Goal: Task Accomplishment & Management: Manage account settings

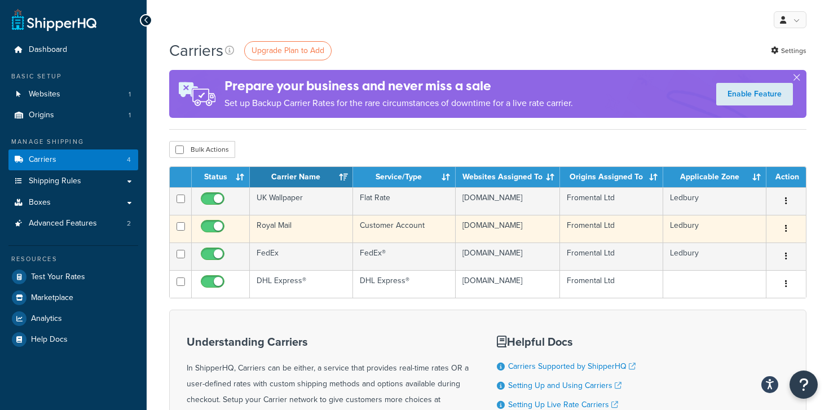
click at [281, 236] on td "Royal Mail" at bounding box center [301, 229] width 103 height 28
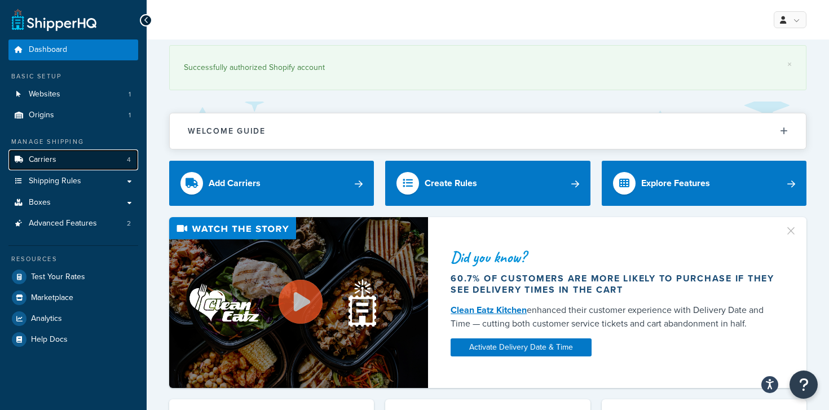
click at [59, 157] on link "Carriers 4" at bounding box center [73, 159] width 130 height 21
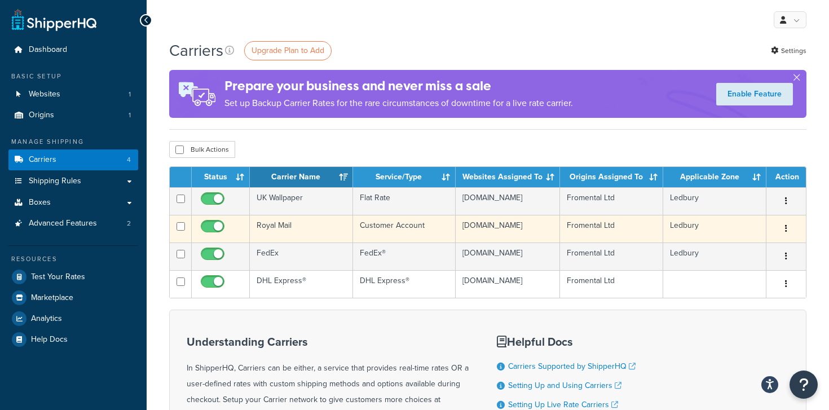
click at [279, 229] on td "Royal Mail" at bounding box center [301, 229] width 103 height 28
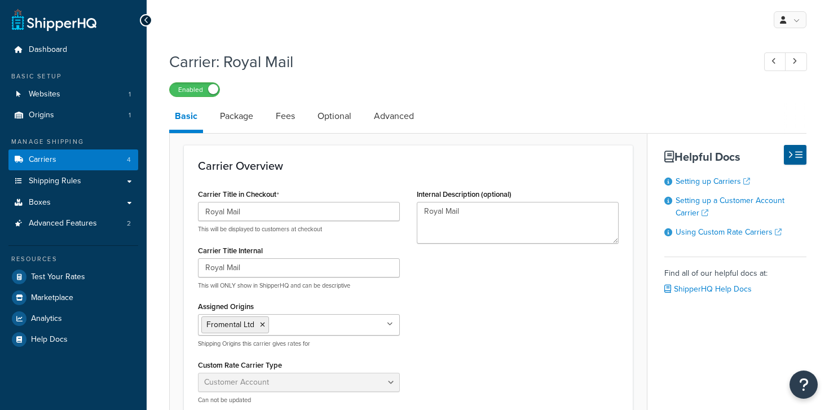
select select "customerAccount"
click at [106, 155] on link "Carriers 4" at bounding box center [73, 159] width 130 height 21
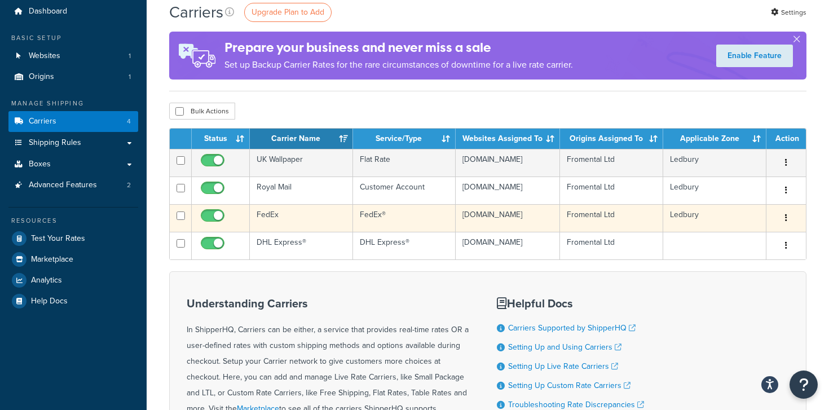
scroll to position [33, 0]
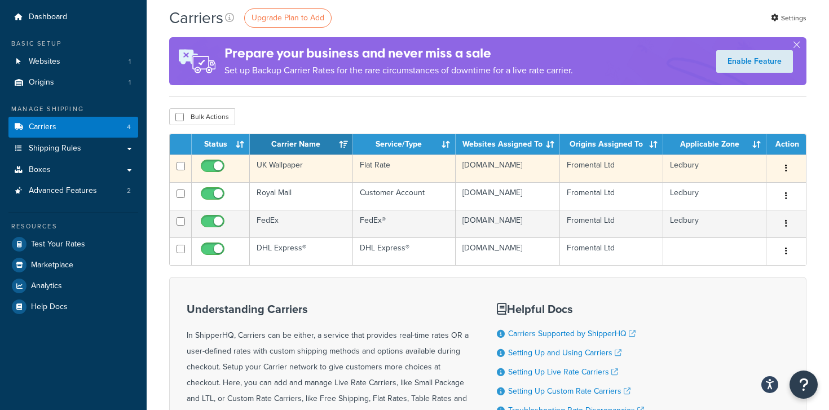
click at [210, 168] on input "checkbox" at bounding box center [213, 169] width 31 height 14
checkbox input "true"
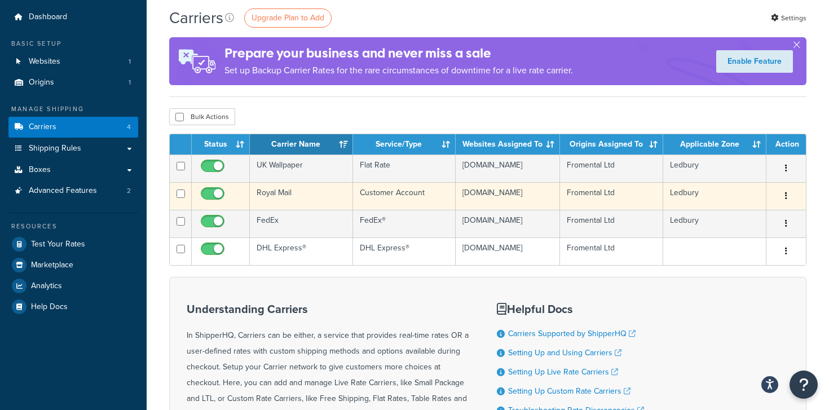
click at [208, 204] on input "checkbox" at bounding box center [213, 196] width 31 height 14
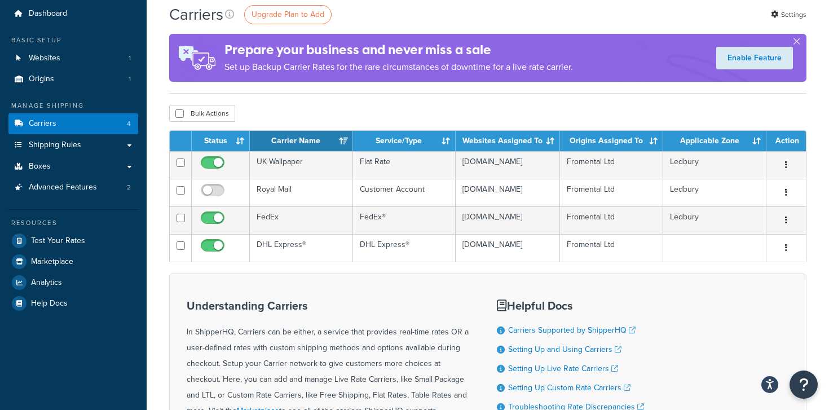
scroll to position [0, 0]
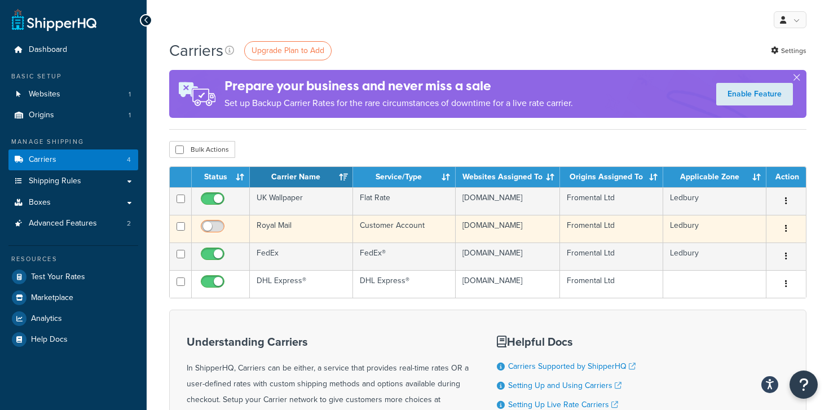
click at [208, 233] on input "checkbox" at bounding box center [213, 229] width 31 height 14
checkbox input "true"
click at [183, 229] on input "checkbox" at bounding box center [180, 226] width 8 height 8
checkbox input "true"
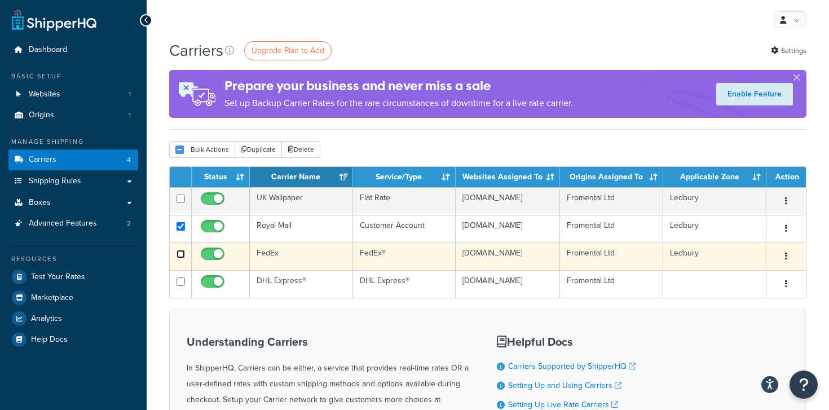
click at [180, 203] on input "checkbox" at bounding box center [180, 199] width 8 height 8
checkbox input "true"
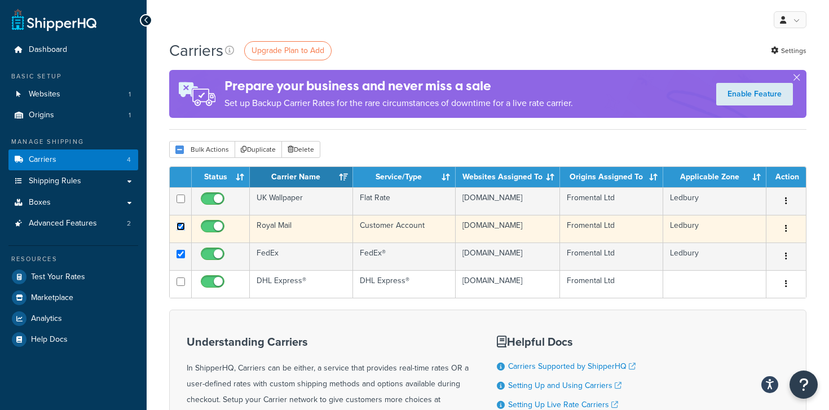
click at [180, 231] on input "checkbox" at bounding box center [180, 226] width 8 height 8
checkbox input "false"
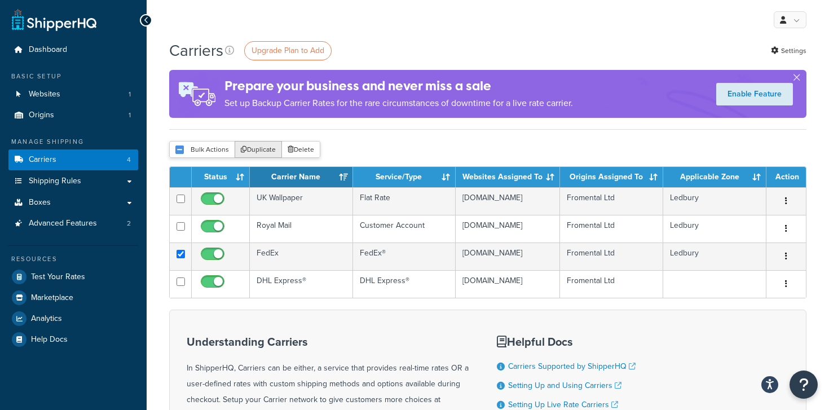
click at [267, 145] on button "Duplicate" at bounding box center [258, 149] width 47 height 17
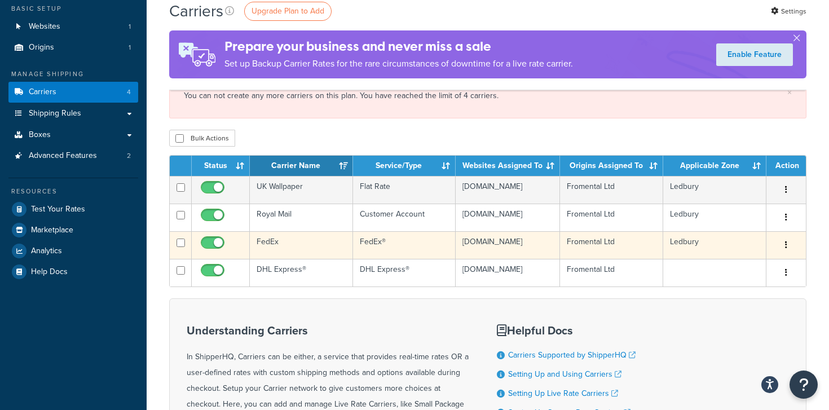
scroll to position [100, 0]
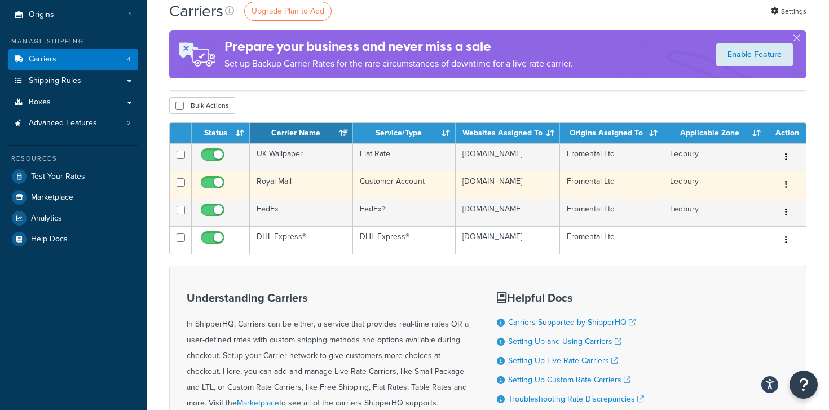
click at [319, 186] on td "Royal Mail" at bounding box center [301, 185] width 103 height 28
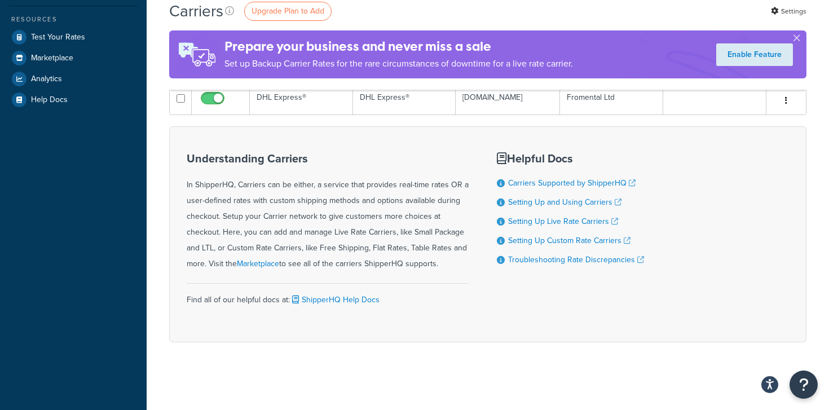
scroll to position [243, 0]
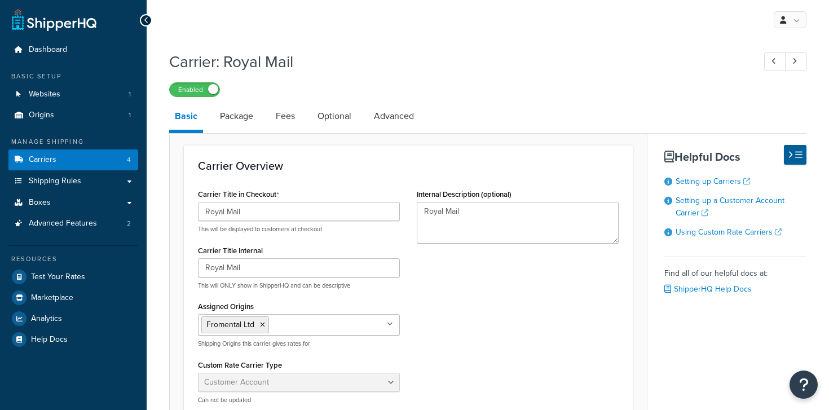
select select "customerAccount"
click at [245, 120] on link "Package" at bounding box center [236, 116] width 45 height 27
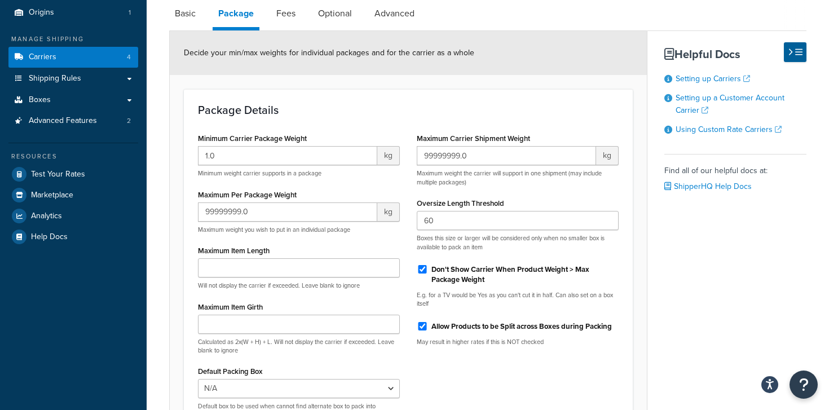
scroll to position [51, 0]
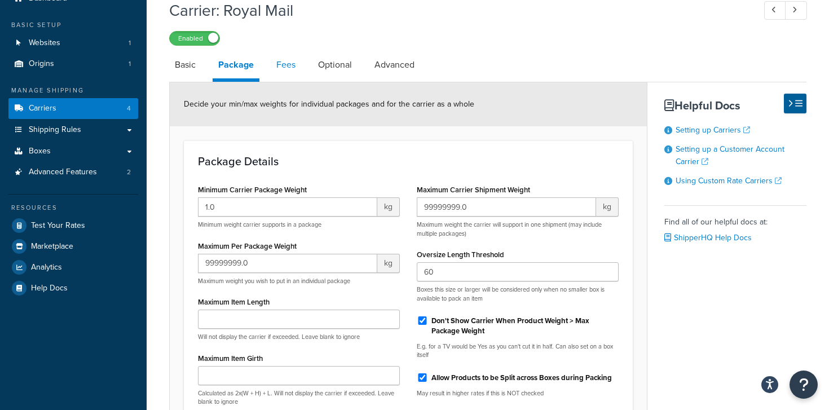
click at [278, 75] on link "Fees" at bounding box center [286, 64] width 30 height 27
select select "AFTER"
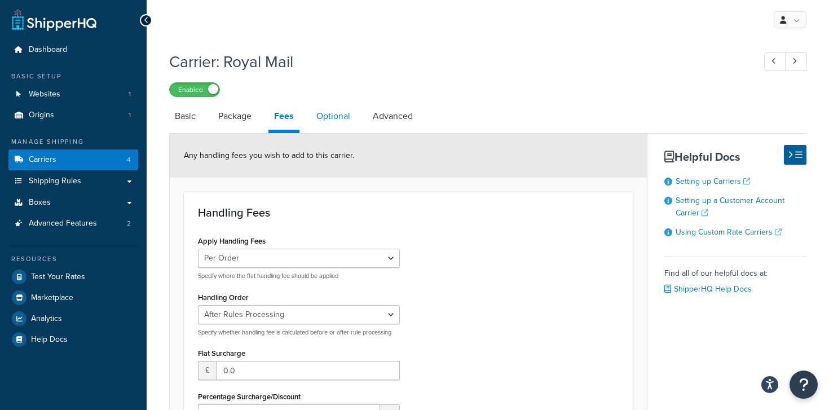
click at [318, 121] on link "Optional" at bounding box center [333, 116] width 45 height 27
select select "177244"
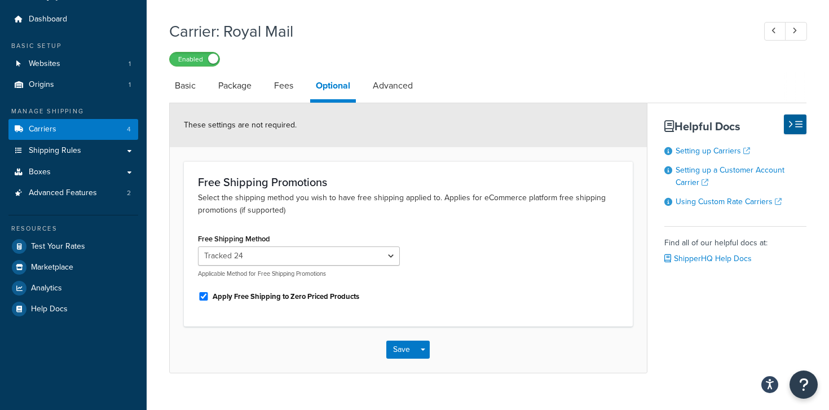
scroll to position [48, 0]
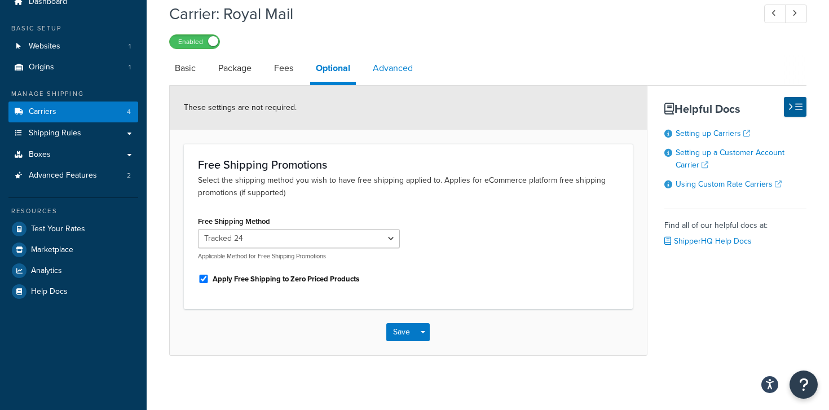
click at [373, 65] on link "Advanced" at bounding box center [392, 68] width 51 height 27
select select "false"
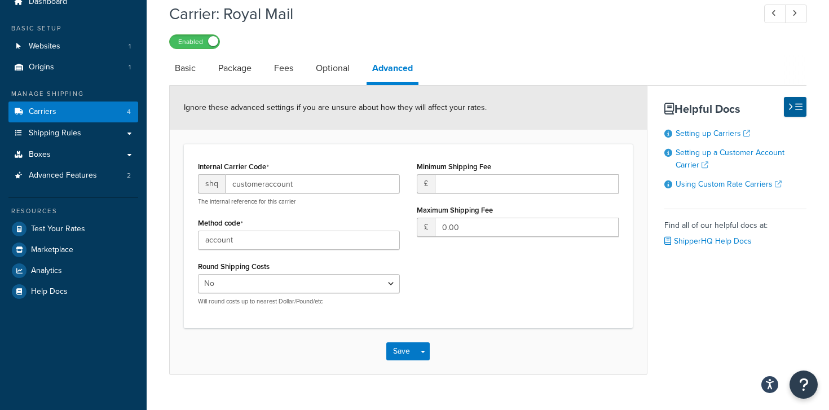
click at [373, 65] on link "Advanced" at bounding box center [392, 70] width 52 height 30
click at [182, 68] on link "Basic" at bounding box center [185, 68] width 32 height 27
select select "customerAccount"
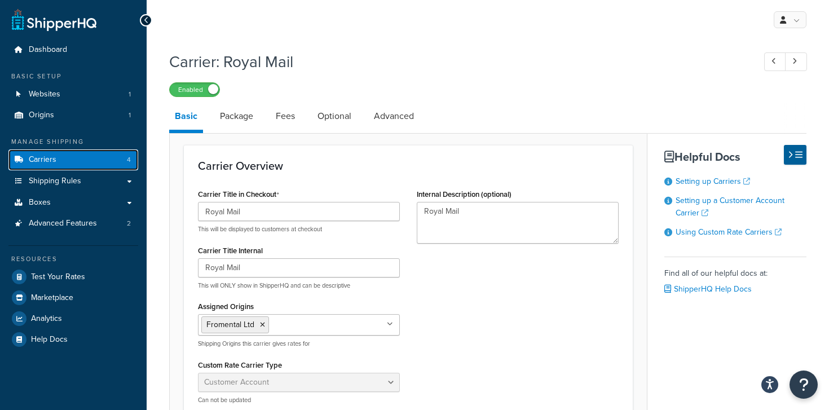
click at [81, 151] on link "Carriers 4" at bounding box center [73, 159] width 130 height 21
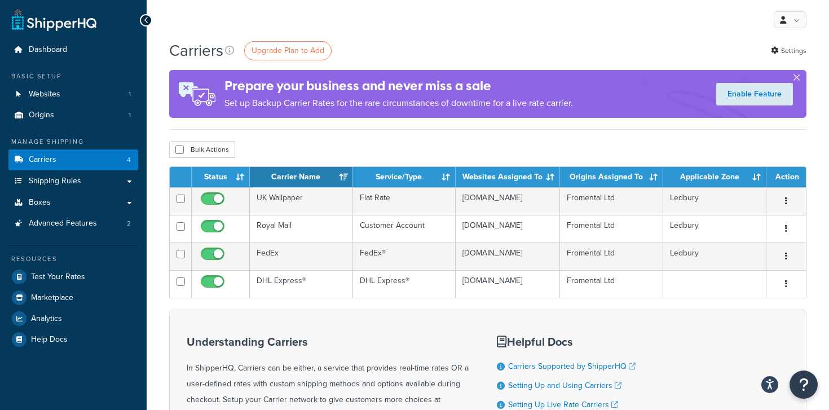
click at [797, 78] on button "button" at bounding box center [796, 79] width 3 height 3
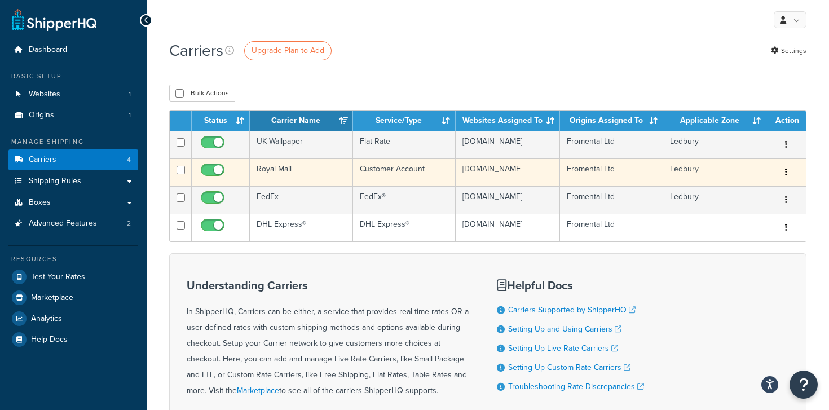
click at [283, 172] on td "Royal Mail" at bounding box center [301, 172] width 103 height 28
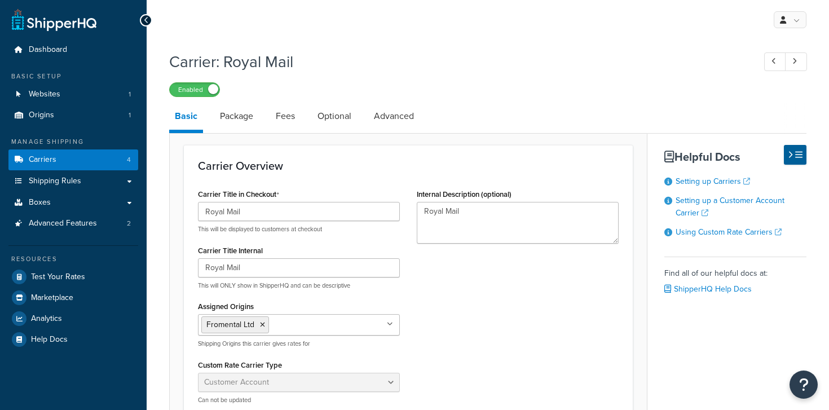
select select "customerAccount"
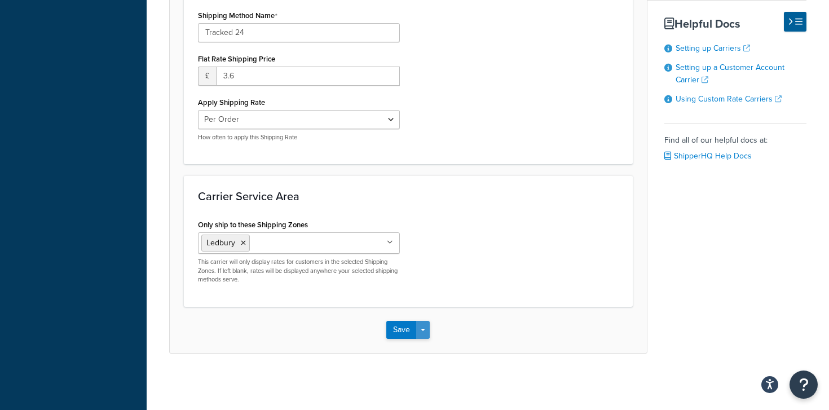
click at [422, 332] on button "Save Dropdown" at bounding box center [423, 330] width 14 height 18
click at [446, 262] on div "Only ship to these Shipping Zones Ledbury US 48 US APO US US POBox Add New This…" at bounding box center [407, 254] width 437 height 76
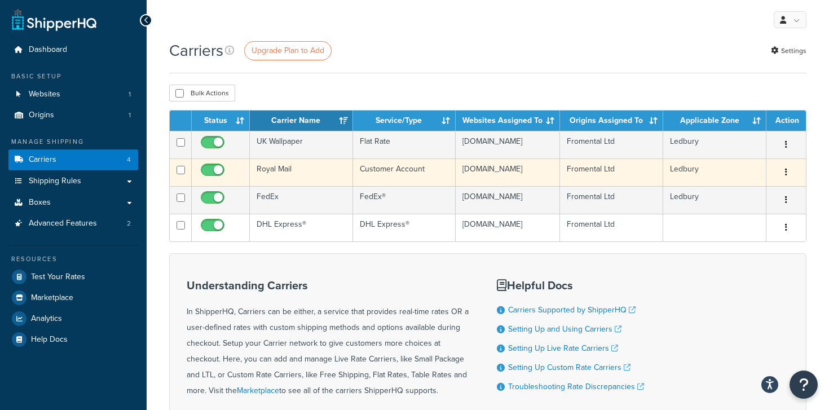
click at [790, 176] on button "button" at bounding box center [786, 172] width 16 height 18
click at [783, 176] on button "button" at bounding box center [786, 172] width 16 height 18
click at [788, 170] on button "button" at bounding box center [786, 172] width 16 height 18
click at [729, 222] on link "Delete" at bounding box center [740, 222] width 89 height 23
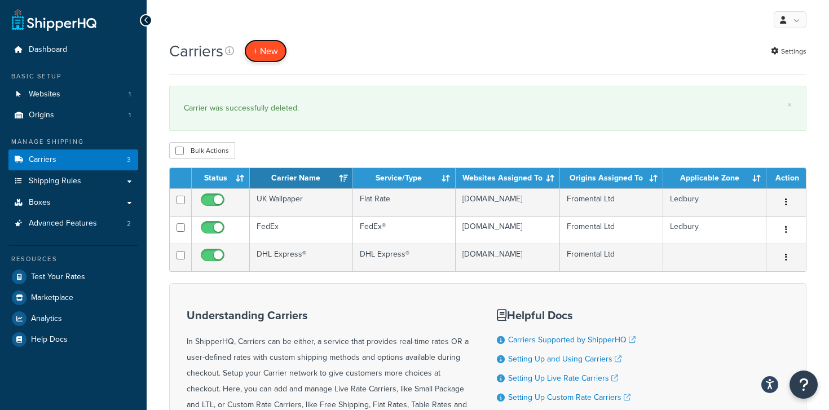
click at [264, 57] on button "+ New" at bounding box center [265, 50] width 43 height 23
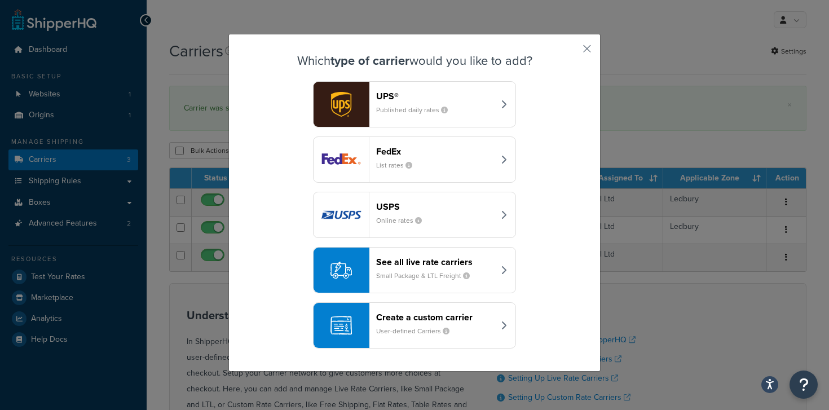
click at [446, 158] on div "FedEx List rates" at bounding box center [435, 159] width 118 height 27
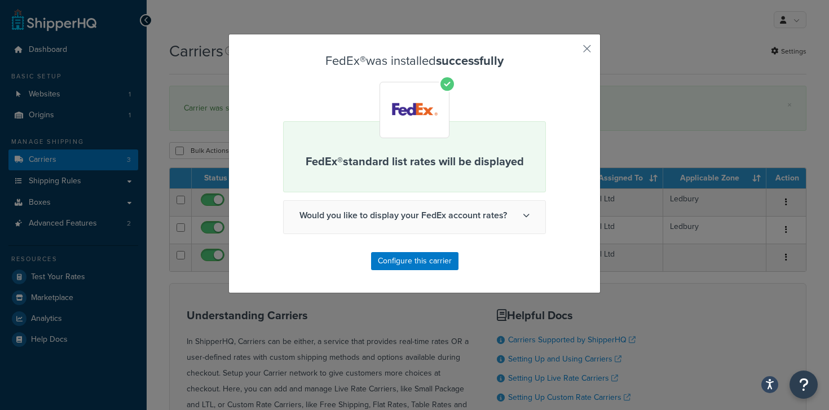
click at [426, 217] on span "Would you like to display your FedEx account rates?" at bounding box center [415, 215] width 262 height 29
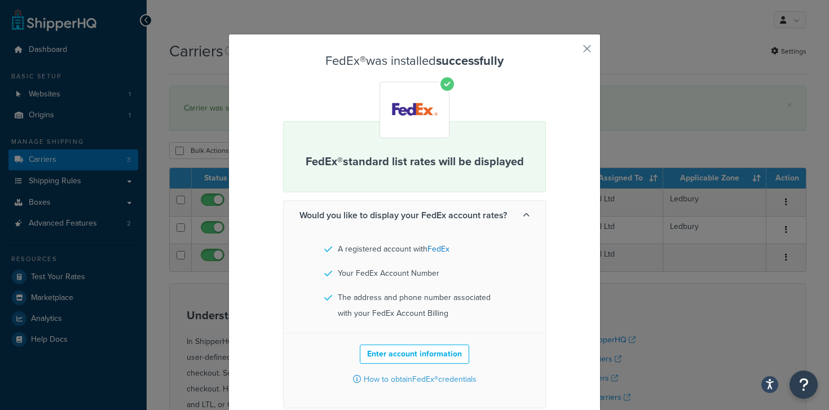
scroll to position [57, 0]
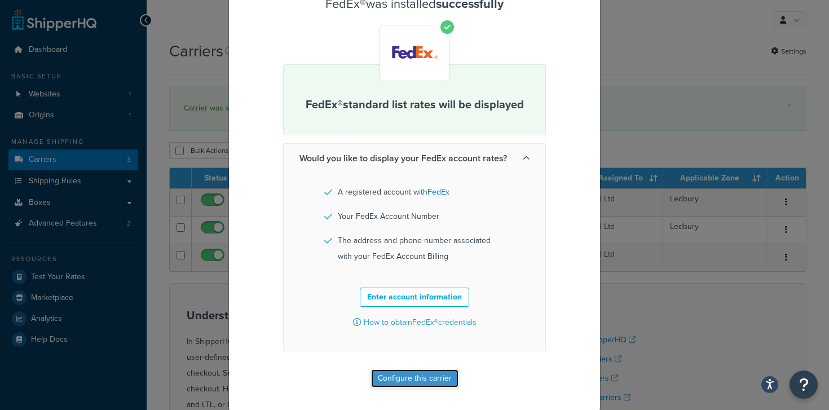
click at [425, 378] on button "Configure this carrier" at bounding box center [414, 378] width 87 height 18
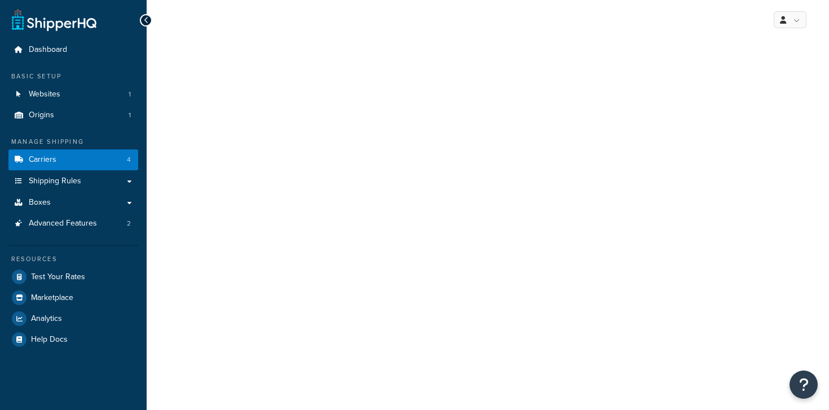
select select "fedEx"
select select "kg"
select select "REGULAR_PICKUP"
select select "YOUR_PACKAGING"
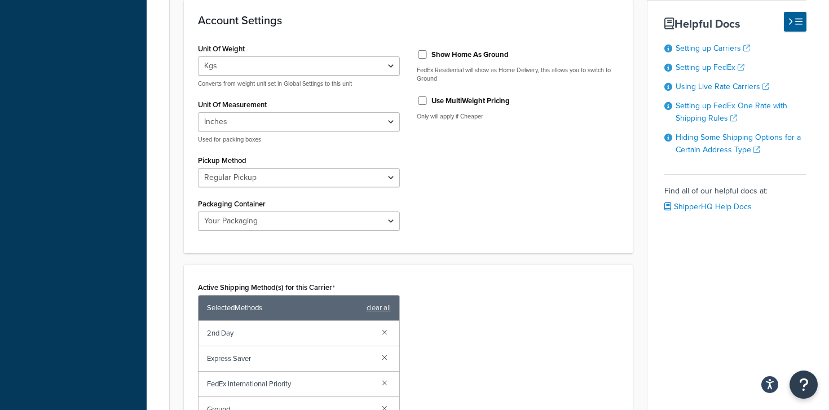
scroll to position [457, 0]
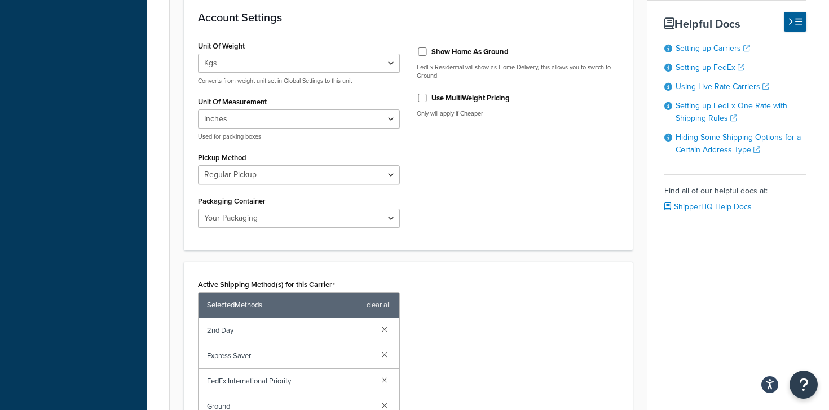
click at [313, 107] on div "Unit Of Measurement Inches Centimetres Used for packing boxes" at bounding box center [299, 117] width 202 height 47
click at [312, 113] on select "Inches Centimetres" at bounding box center [299, 118] width 202 height 19
select select "CM"
click at [296, 140] on p "Used for packing boxes" at bounding box center [299, 136] width 202 height 8
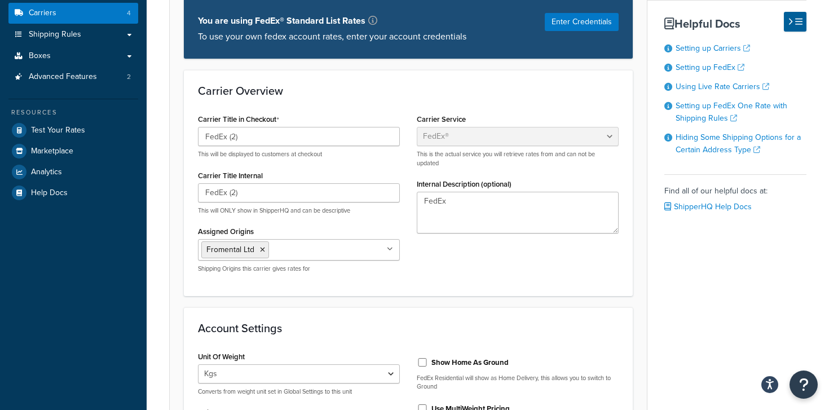
scroll to position [0, 0]
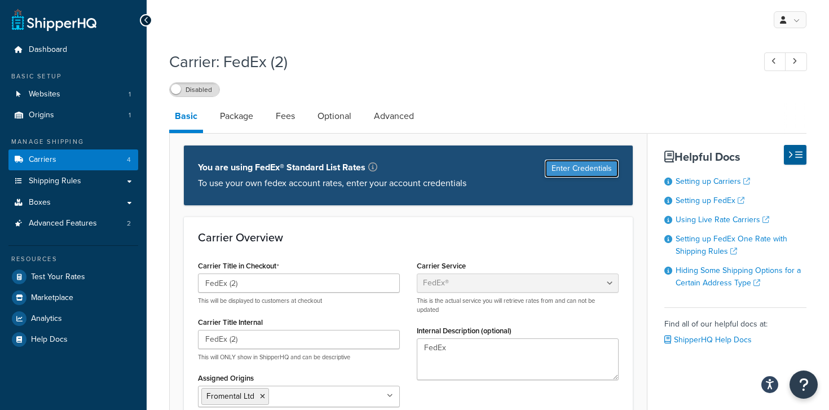
click at [569, 172] on button "Enter Credentials" at bounding box center [582, 169] width 74 height 18
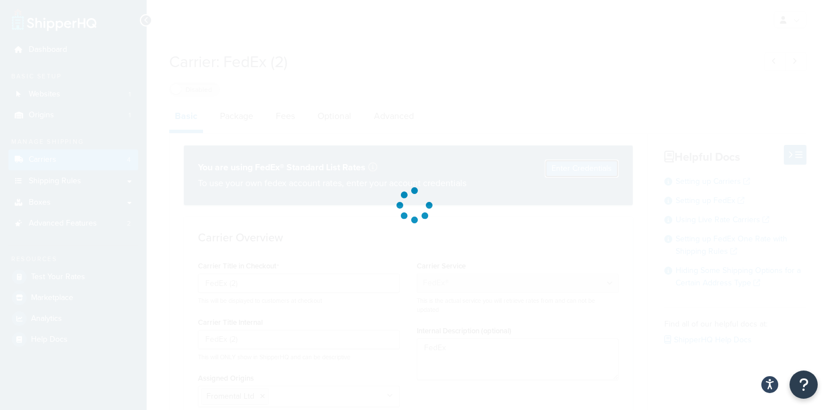
select select "US"
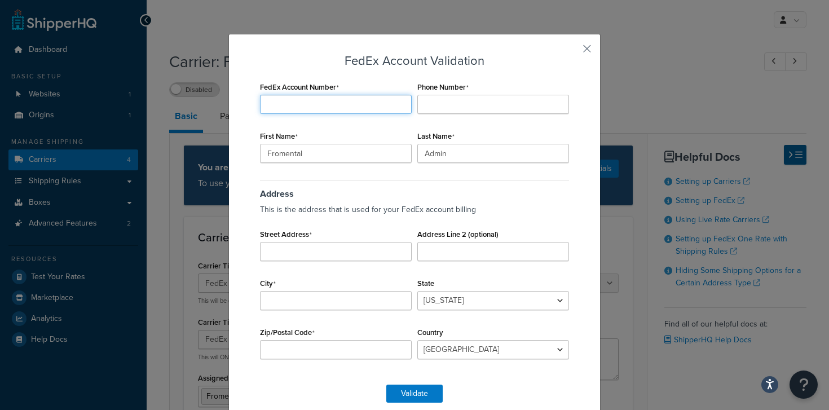
click at [351, 101] on input "FedEx Account Number" at bounding box center [336, 104] width 152 height 19
click at [307, 102] on input "FedEx Account Number" at bounding box center [336, 104] width 152 height 19
type input "6"
type input "362466300"
click at [447, 98] on input "Phone Number" at bounding box center [493, 104] width 152 height 19
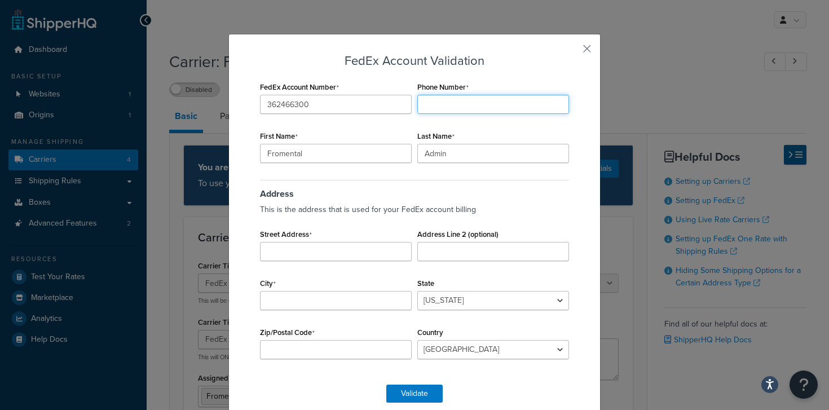
scroll to position [16, 0]
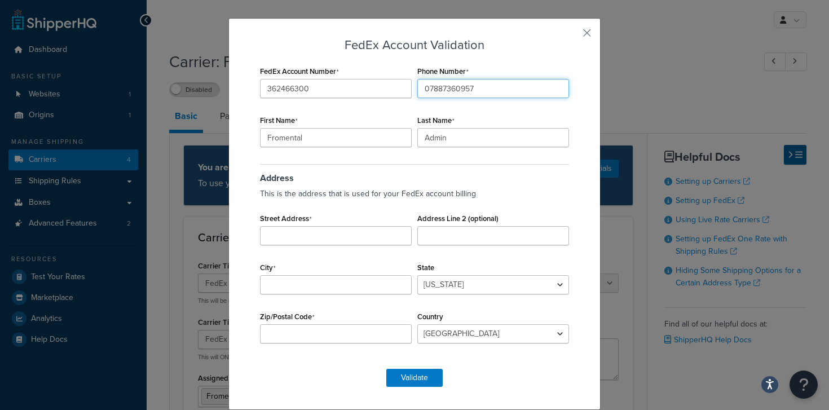
type input "07887360957"
click at [315, 235] on input "Street Address" at bounding box center [336, 235] width 152 height 19
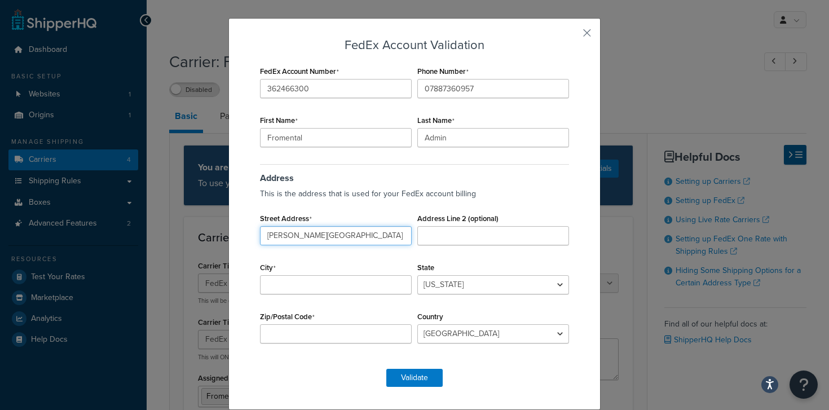
click at [267, 235] on input "Kimberley Road" at bounding box center [336, 235] width 152 height 19
type input "2 Kimberley Road"
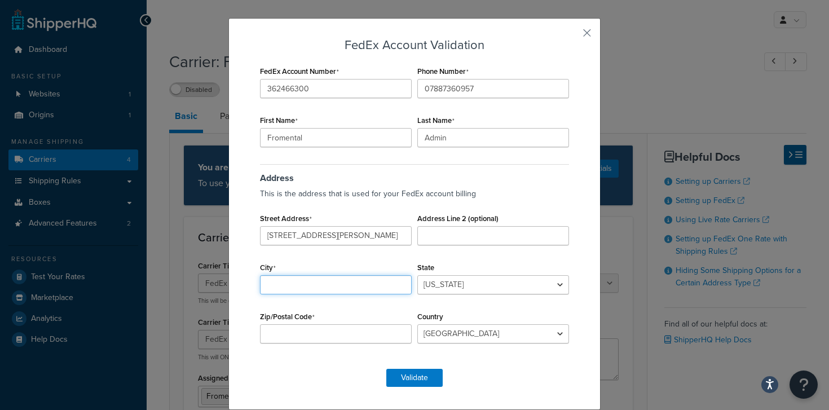
click at [272, 282] on input "City" at bounding box center [336, 284] width 152 height 19
type input "London"
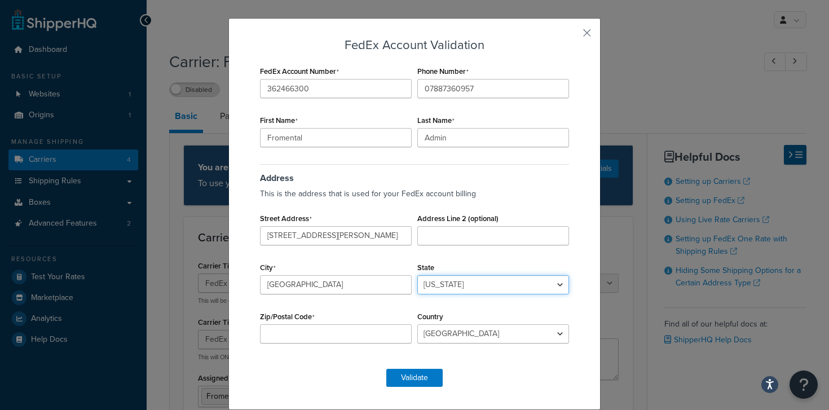
select select "UM"
click at [499, 289] on select "Alabama Alaska American Samoa Arizona Arkansas Armed Forces Americas Armed Forc…" at bounding box center [493, 284] width 152 height 19
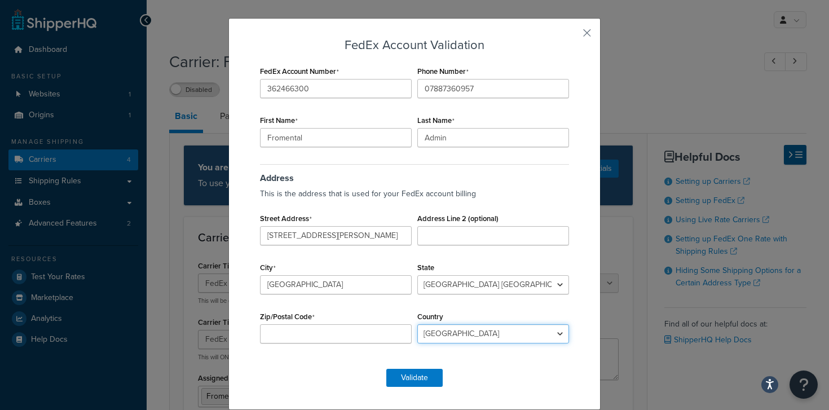
click at [434, 331] on select "Algeria Angola Argentina Austria Australia Azerbaijan Bahamas Bahrain Banglades…" at bounding box center [493, 333] width 152 height 19
select select "GB"
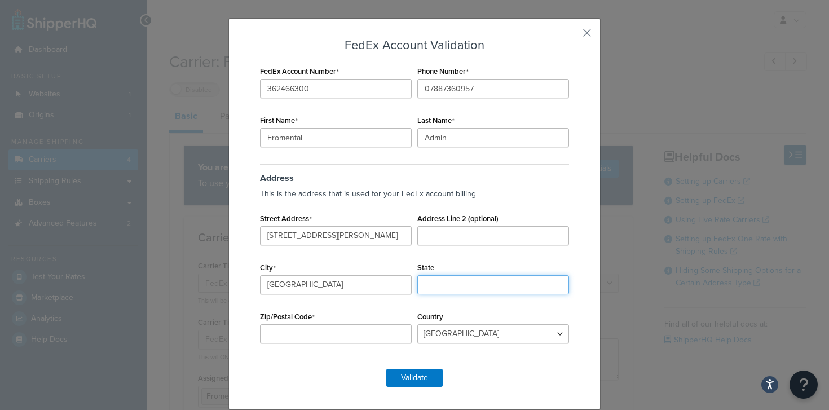
click at [462, 283] on input "State" at bounding box center [493, 284] width 152 height 19
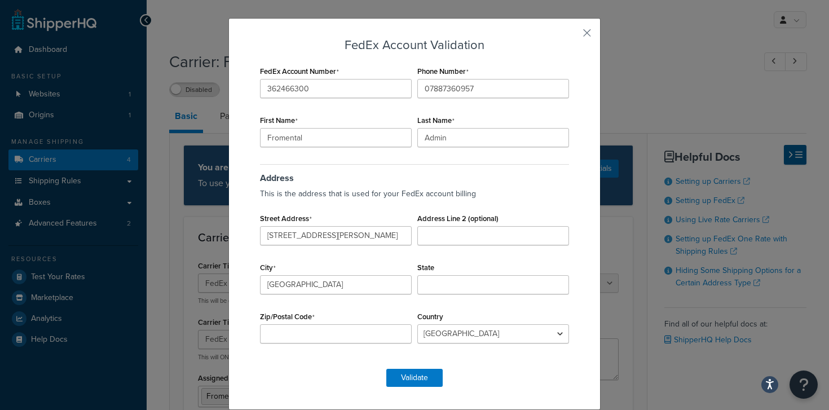
click at [378, 313] on div "Zip/Postal Code" at bounding box center [335, 325] width 157 height 35
click at [355, 334] on input "Zip/Postal Code" at bounding box center [336, 333] width 152 height 19
type input "NW6 7SG"
click at [420, 379] on button "Validate" at bounding box center [414, 378] width 56 height 18
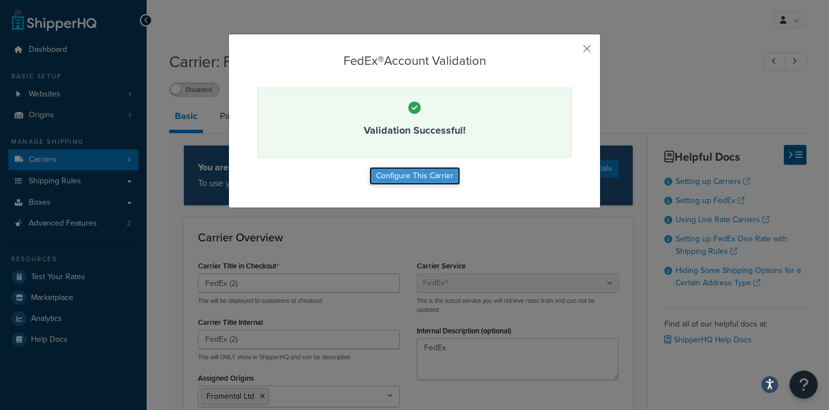
click at [437, 176] on button "Configure This Carrier" at bounding box center [414, 176] width 91 height 18
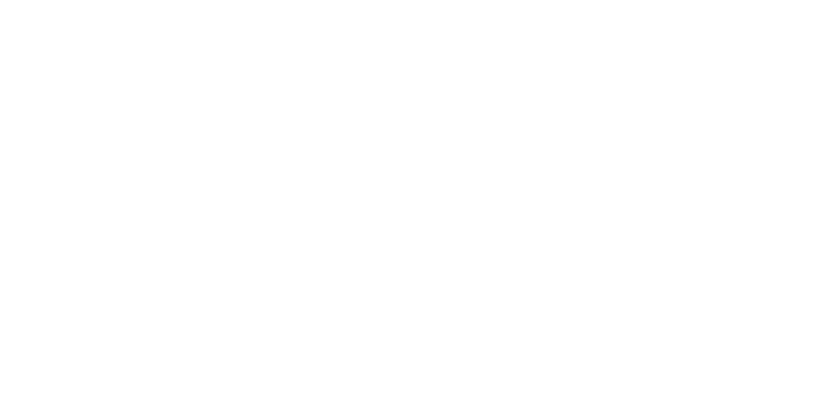
select select "fedEx"
select select "kg"
select select "REGULAR_PICKUP"
select select "YOUR_PACKAGING"
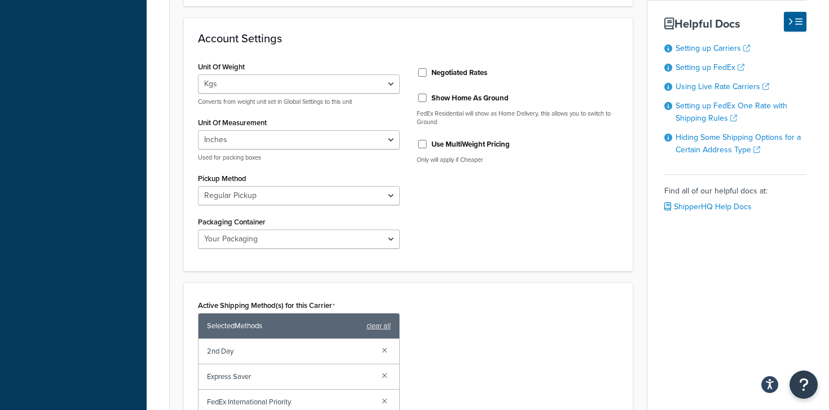
scroll to position [427, 0]
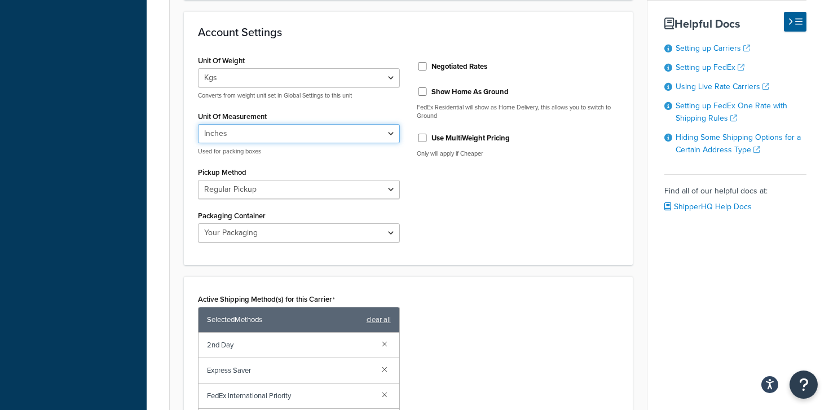
click at [299, 127] on select "Inches Centimetres" at bounding box center [299, 133] width 202 height 19
select select "CM"
click at [326, 102] on div "Unit Of Weight Lbs Kgs Convert LBS to KG Converts from weight unit set in Globa…" at bounding box center [298, 151] width 219 height 199
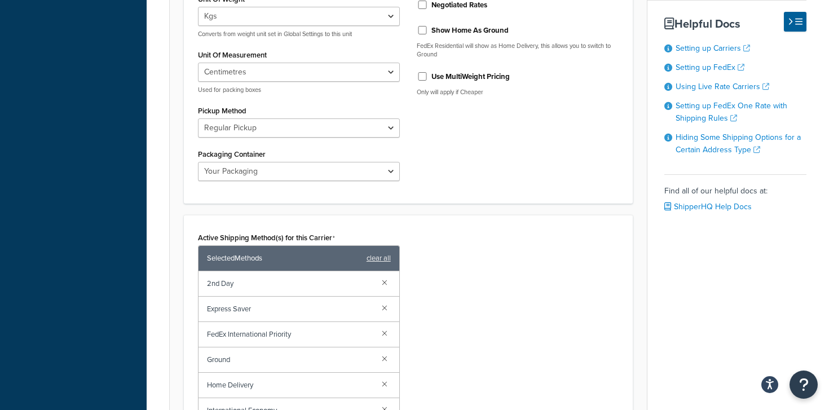
scroll to position [489, 0]
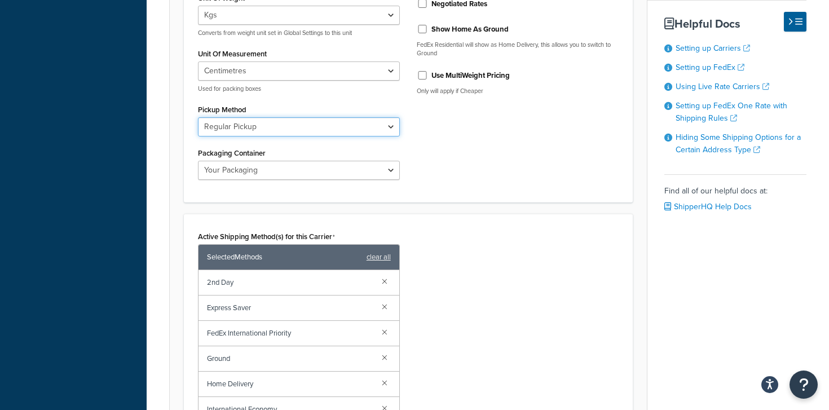
click at [324, 126] on select "Business Service Center Drop Box Regular Pickup Request Courier Station" at bounding box center [299, 126] width 202 height 19
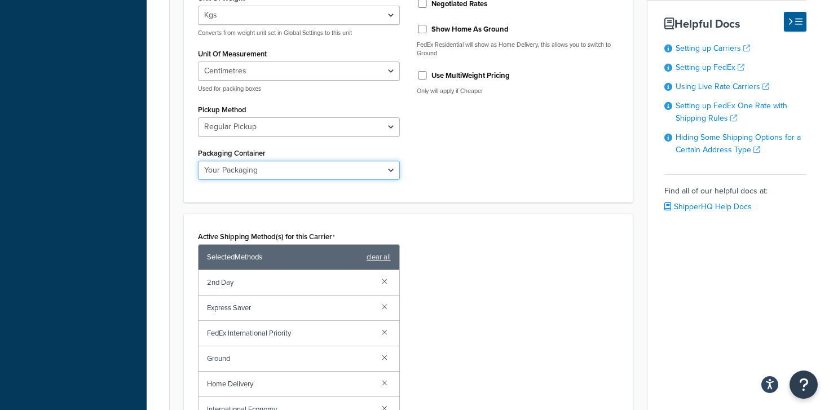
click at [307, 167] on select "FedEx 10kg Box FedEx 25kg Box FedEx Box FedEx Envelope FedEx Pak FedEx Tube You…" at bounding box center [299, 170] width 202 height 19
select select "FEDEX_ENVELOPE"
click at [426, 125] on div "Unit Of Weight Lbs Kgs Convert LBS to KG Converts from weight unit set in Globa…" at bounding box center [407, 89] width 437 height 199
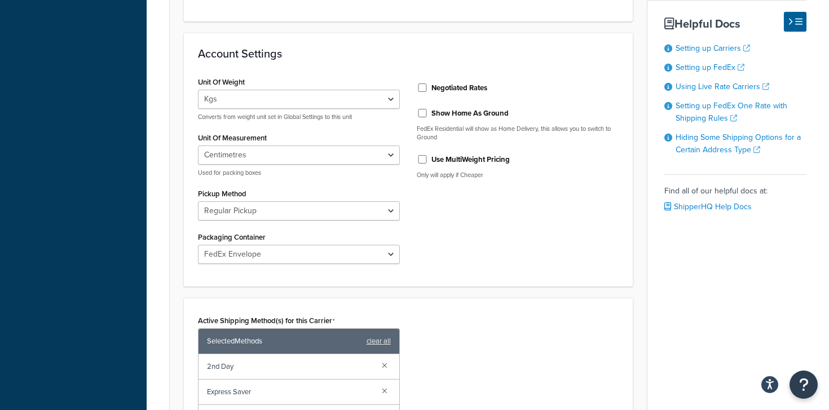
scroll to position [401, 0]
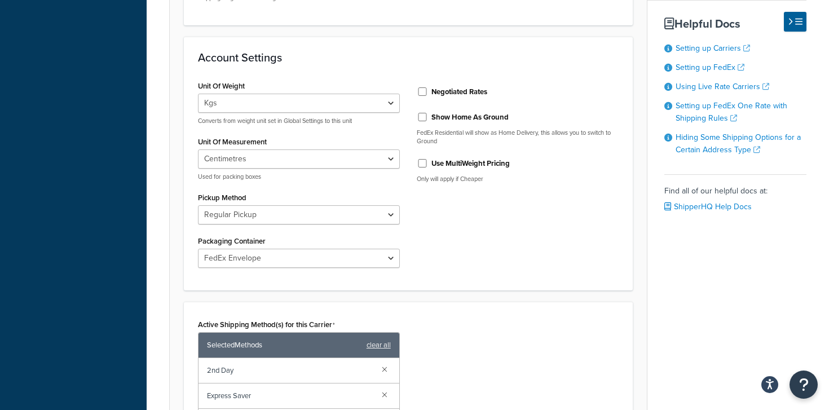
click at [442, 92] on label "Negotiated Rates" at bounding box center [459, 92] width 56 height 10
click at [428, 92] on input "Negotiated Rates" at bounding box center [422, 91] width 11 height 8
checkbox input "true"
click at [431, 117] on label "Show Home As Ground" at bounding box center [469, 117] width 77 height 10
click at [428, 117] on input "Show Home As Ground" at bounding box center [422, 117] width 11 height 8
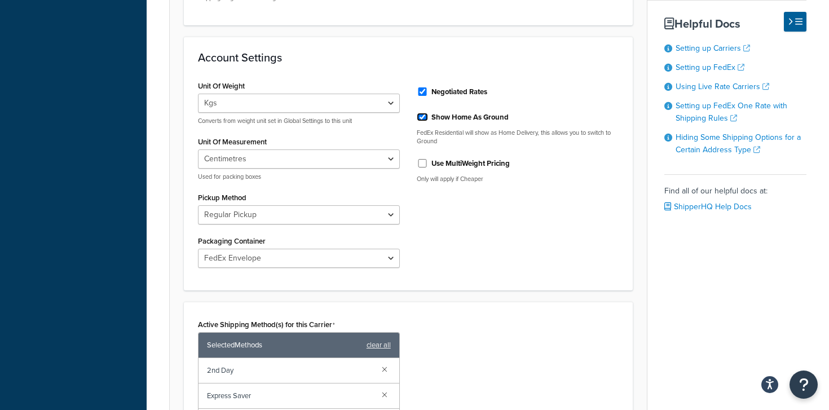
checkbox input "true"
click at [428, 160] on div "Use MultiWeight Pricing" at bounding box center [518, 162] width 202 height 17
click at [424, 162] on input "Use MultiWeight Pricing" at bounding box center [422, 163] width 11 height 8
checkbox input "true"
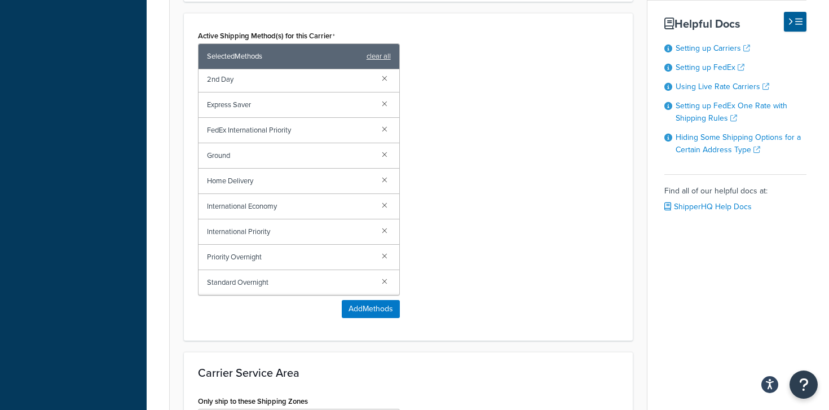
scroll to position [0, 0]
click at [386, 79] on link at bounding box center [384, 80] width 12 height 12
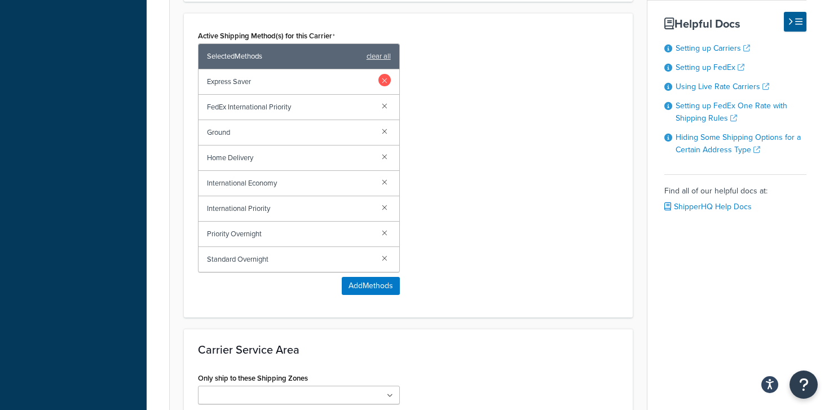
click at [383, 79] on link at bounding box center [384, 80] width 12 height 12
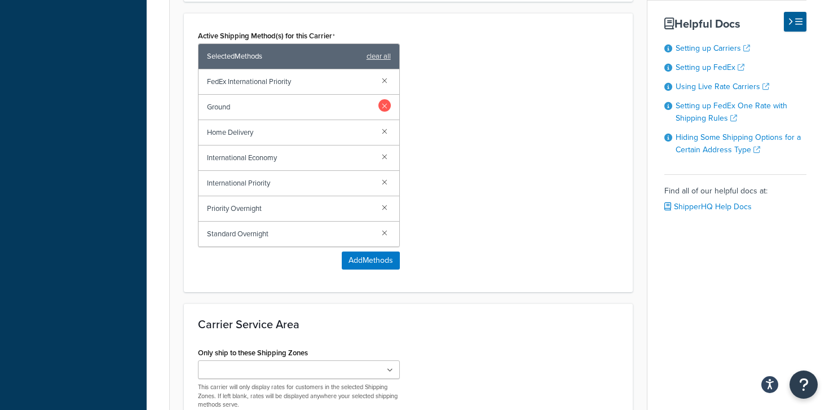
click at [386, 102] on link at bounding box center [384, 105] width 12 height 12
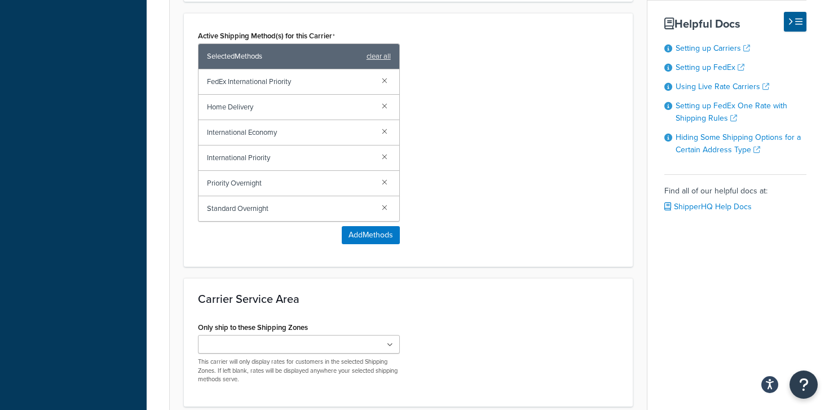
click at [386, 102] on link at bounding box center [384, 105] width 12 height 12
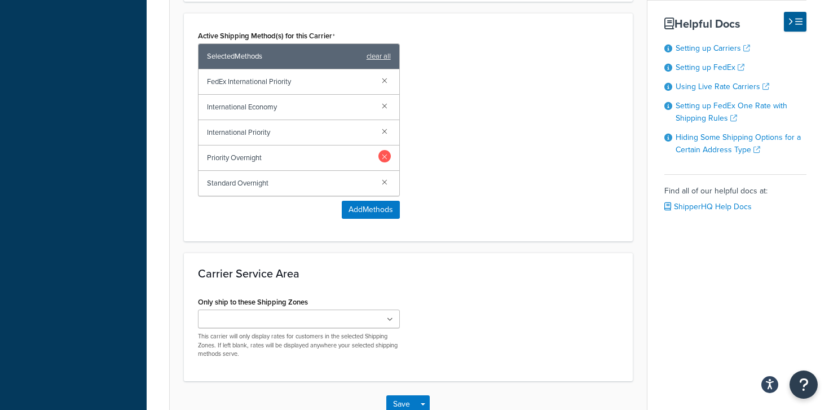
click at [382, 158] on link at bounding box center [384, 156] width 12 height 12
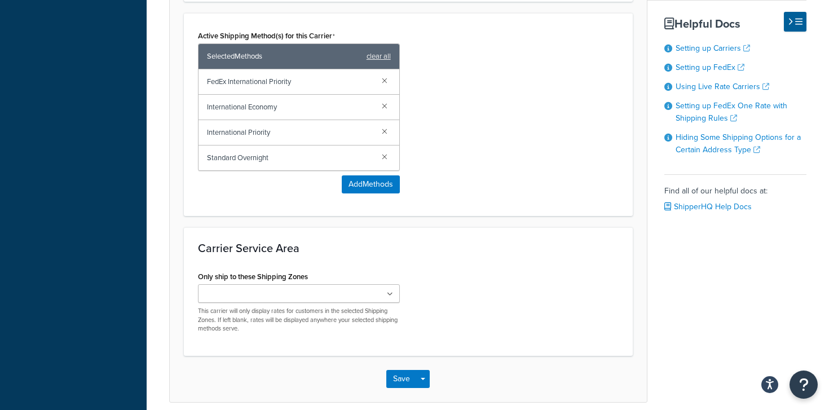
click at [382, 158] on link at bounding box center [384, 156] width 12 height 12
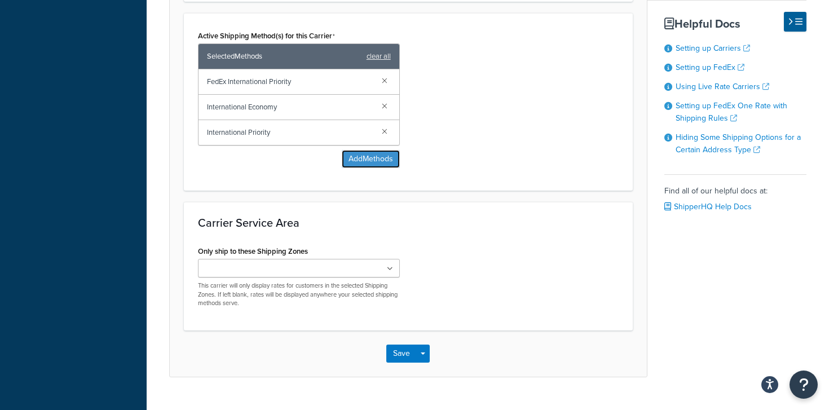
click at [382, 158] on button "Add Methods" at bounding box center [371, 159] width 58 height 18
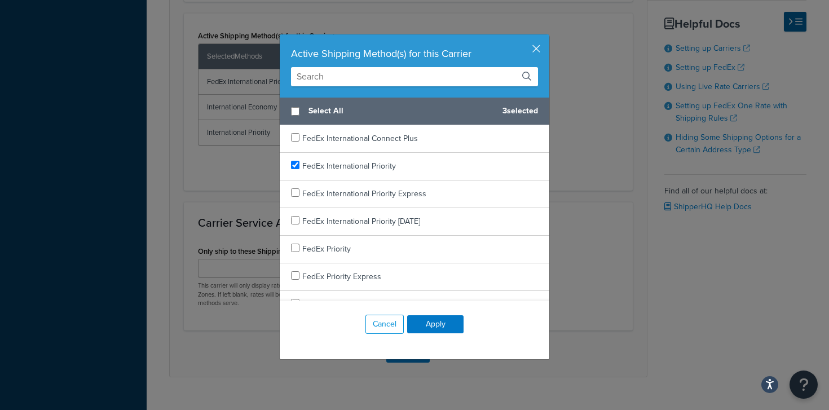
scroll to position [334, 0]
click at [415, 76] on input "text" at bounding box center [414, 76] width 247 height 19
click at [199, 169] on div "Active Shipping Method(s) for this Carrier Select All 3 selected 1 Day Freight …" at bounding box center [414, 205] width 829 height 410
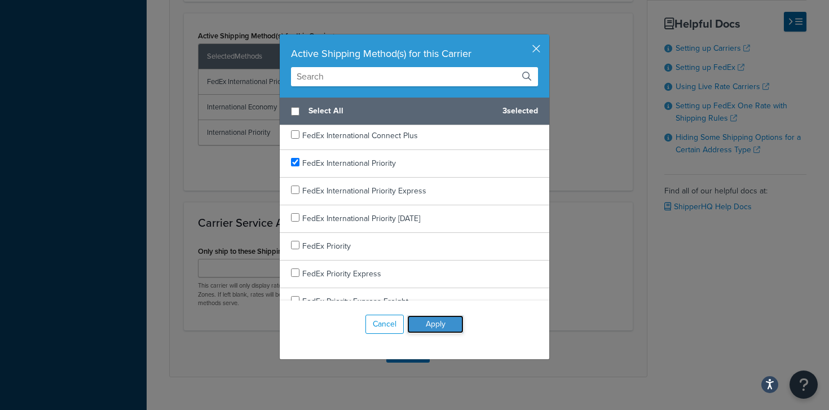
click at [434, 326] on button "Apply" at bounding box center [435, 324] width 56 height 18
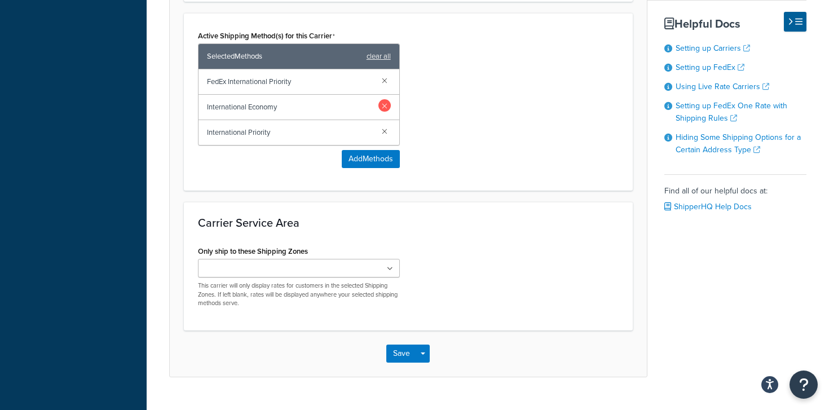
click at [385, 104] on link at bounding box center [384, 105] width 12 height 12
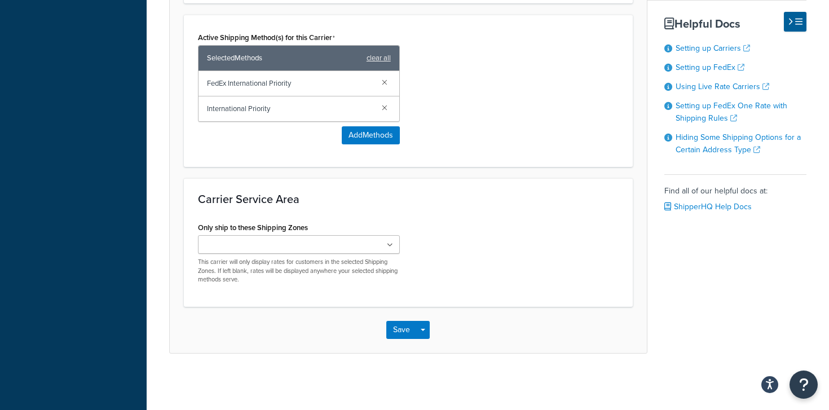
click at [385, 104] on link at bounding box center [384, 107] width 12 height 12
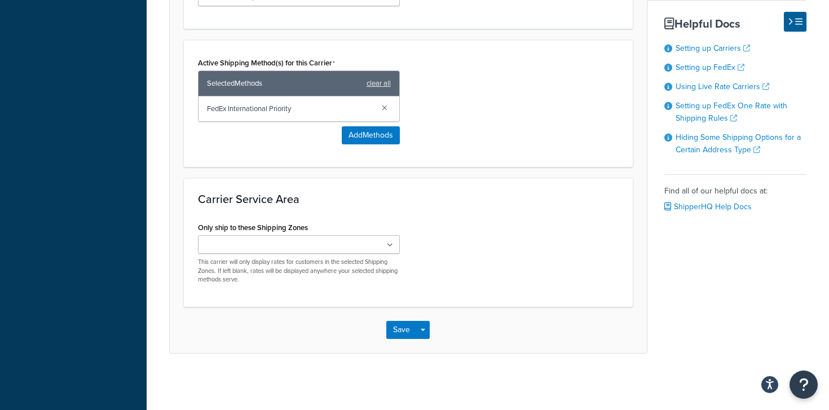
scroll to position [664, 0]
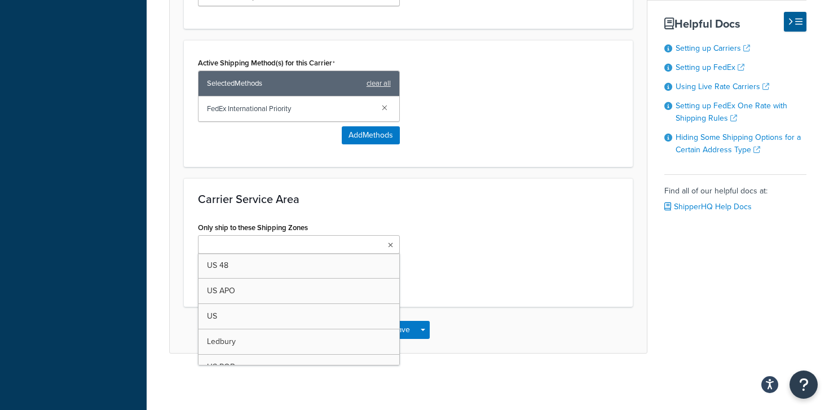
click at [343, 251] on ul at bounding box center [299, 244] width 202 height 19
click at [386, 186] on div "Carrier Service Area Only ship to these Shipping Zones US 48 US APO US Ledbury …" at bounding box center [408, 242] width 449 height 128
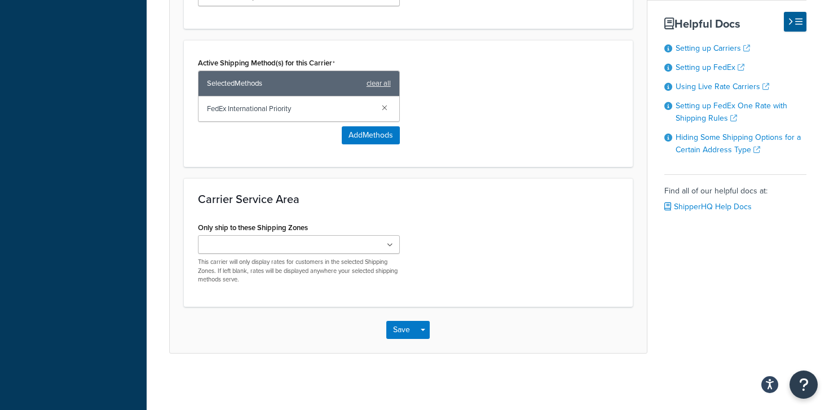
click at [344, 247] on ul at bounding box center [299, 244] width 202 height 19
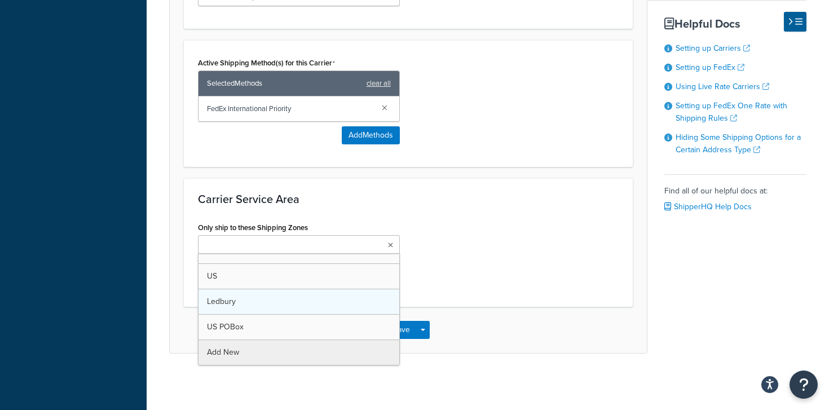
scroll to position [15, 0]
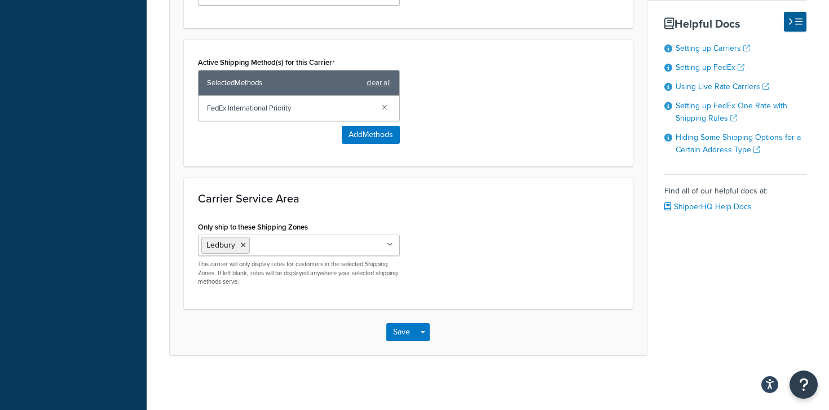
click at [443, 299] on div "Carrier Service Area Only ship to these Shipping Zones Ledbury US 48 US APO US …" at bounding box center [408, 243] width 449 height 131
click at [399, 341] on div "Save Save Dropdown Save and Edit" at bounding box center [408, 332] width 477 height 46
click at [403, 331] on button "Save" at bounding box center [401, 332] width 30 height 18
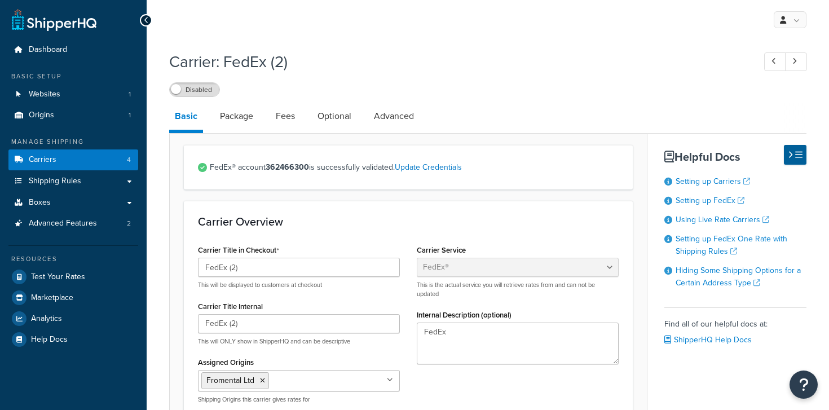
select select "fedEx"
select select "kg"
select select "REGULAR_PICKUP"
select select "YOUR_PACKAGING"
click at [60, 161] on link "Carriers 4" at bounding box center [73, 159] width 130 height 21
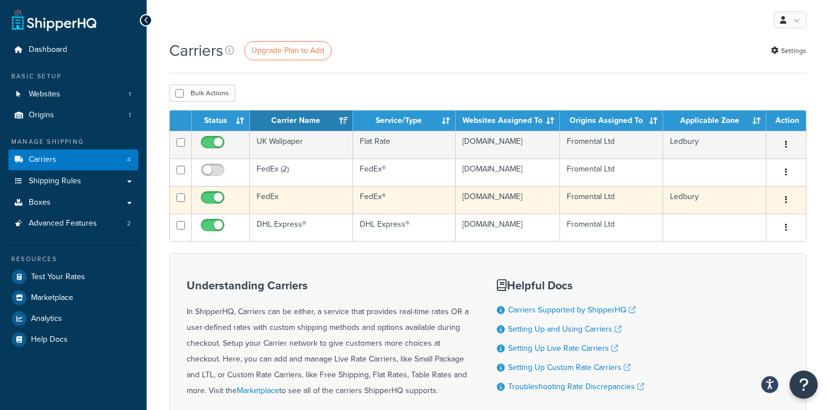
click at [269, 208] on td "FedEx" at bounding box center [301, 200] width 103 height 28
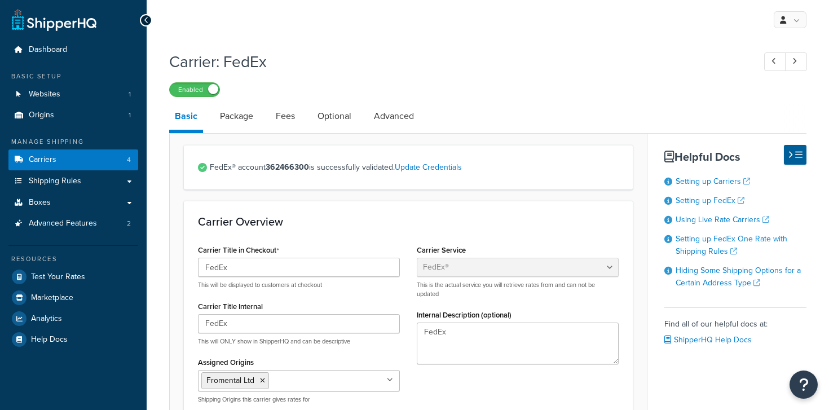
select select "fedEx"
select select "kg"
select select "CM"
select select "REGULAR_PICKUP"
select select "YOUR_PACKAGING"
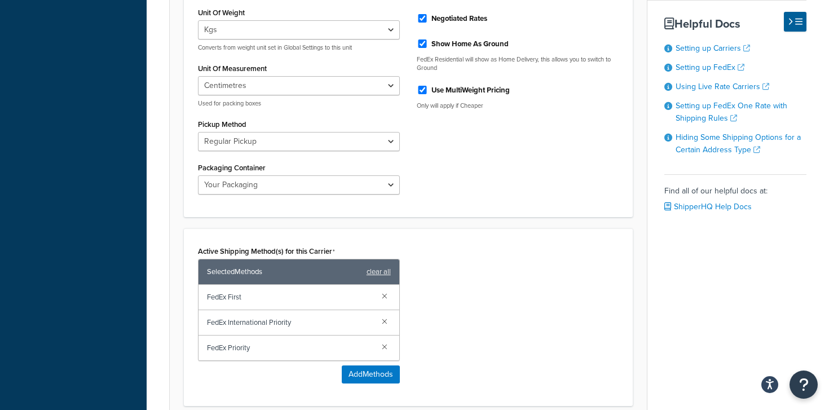
scroll to position [431, 0]
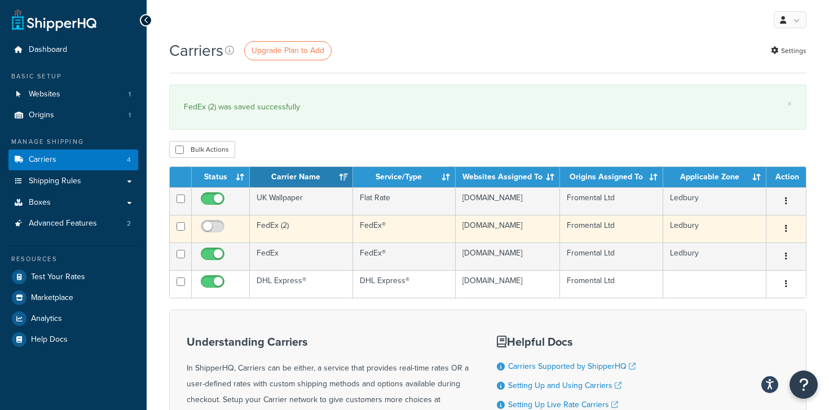
click at [273, 229] on td "FedEx (2)" at bounding box center [301, 229] width 103 height 28
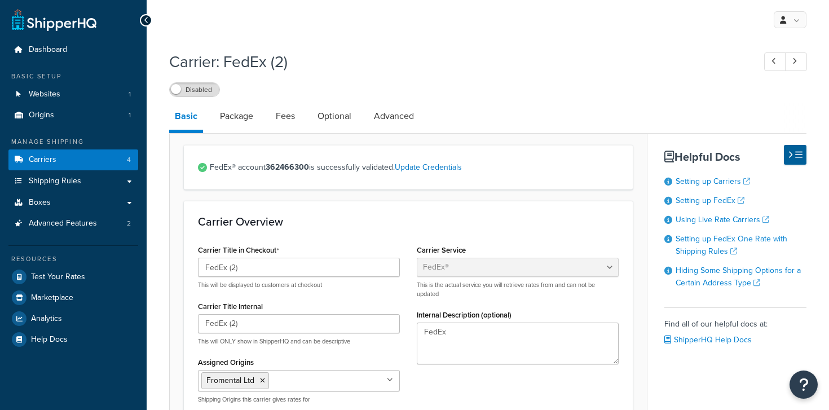
select select "fedEx"
select select "kg"
select select "CM"
select select "REGULAR_PICKUP"
select select "FEDEX_ENVELOPE"
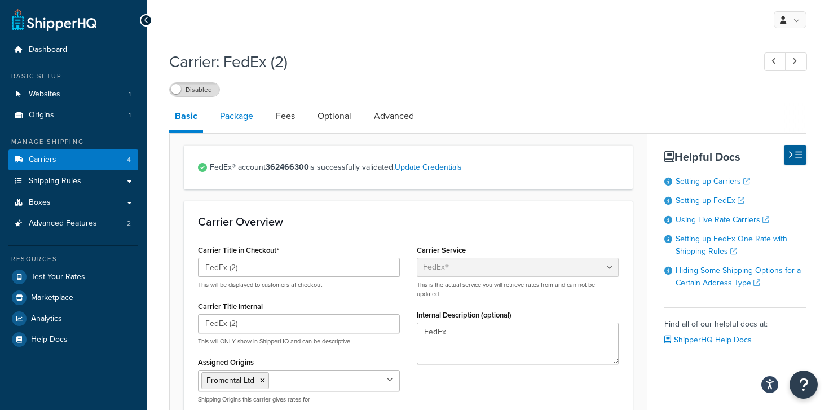
click at [238, 118] on link "Package" at bounding box center [236, 116] width 45 height 27
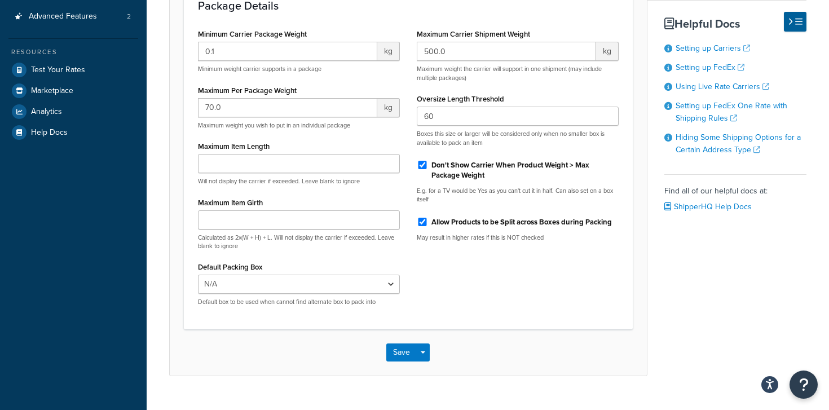
scroll to position [204, 0]
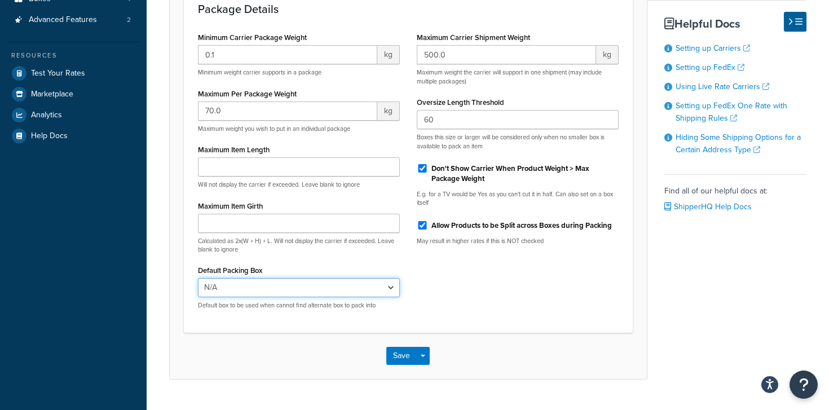
click at [252, 285] on select "N/A Wallpaper rocaille millefleurs AW-SP-SMALL-SINGLE AW-SP-SMALL-PAIR AW-SP-SM…" at bounding box center [299, 287] width 202 height 19
click at [468, 279] on div "Minimum Carrier Package Weight 0.1 kg Minimum weight carrier supports in a pack…" at bounding box center [407, 173] width 437 height 289
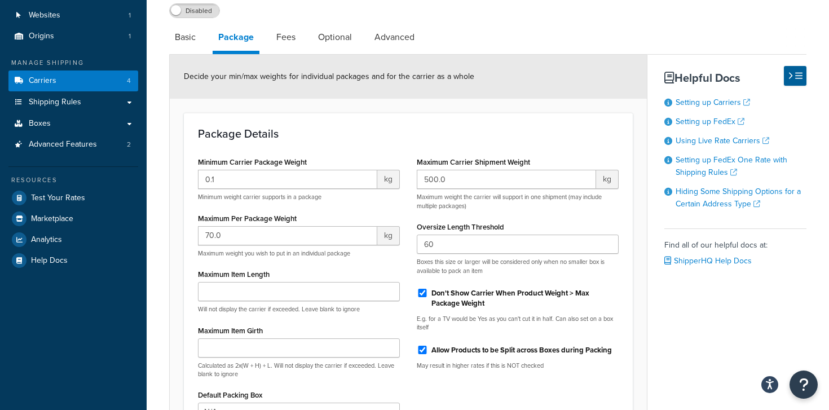
scroll to position [72, 0]
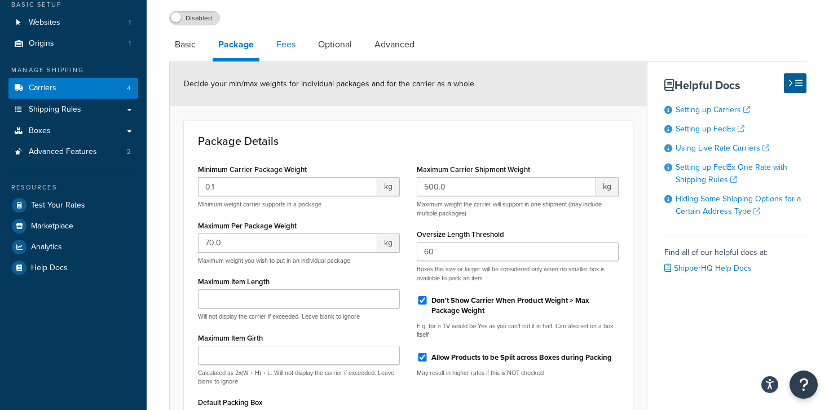
click at [286, 48] on link "Fees" at bounding box center [286, 44] width 30 height 27
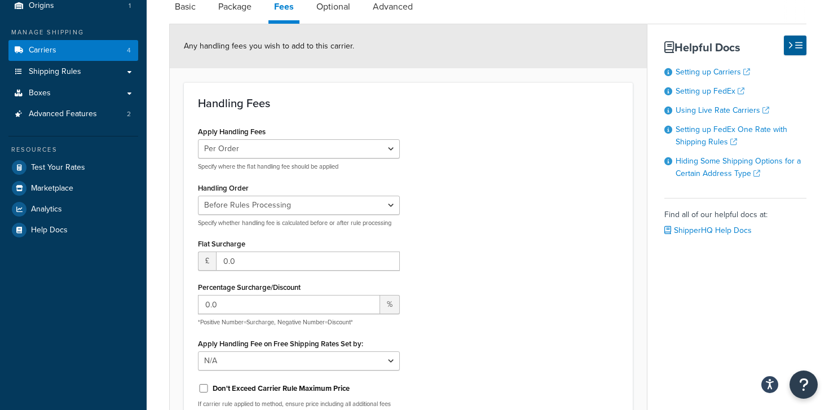
scroll to position [109, 0]
click at [259, 201] on select "Before Rules Processing After Rules Processing" at bounding box center [299, 205] width 202 height 19
select select "AFTER"
click at [421, 190] on div "Apply Handling Fees Per Order Per Item Per Package Specify where the flat handl…" at bounding box center [407, 251] width 437 height 255
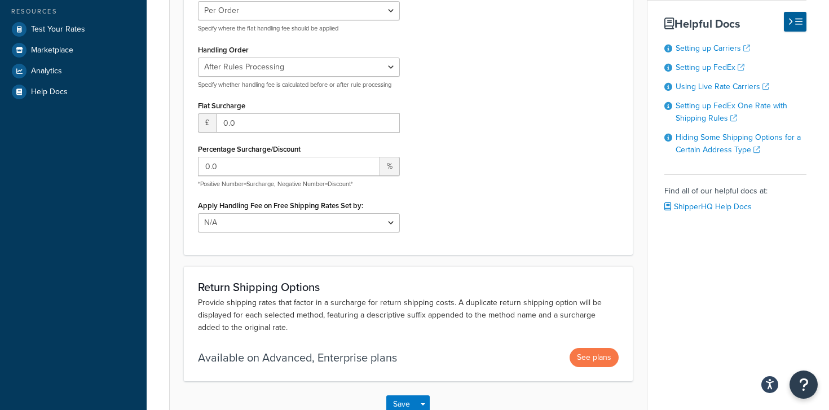
scroll to position [249, 0]
click at [255, 121] on input "0.0" at bounding box center [308, 121] width 184 height 19
drag, startPoint x: 255, startPoint y: 121, endPoint x: 191, endPoint y: 121, distance: 63.7
click at [191, 121] on div "Apply Handling Fees Per Order Per Item Per Package Specify where the flat handl…" at bounding box center [298, 111] width 219 height 255
type input "2"
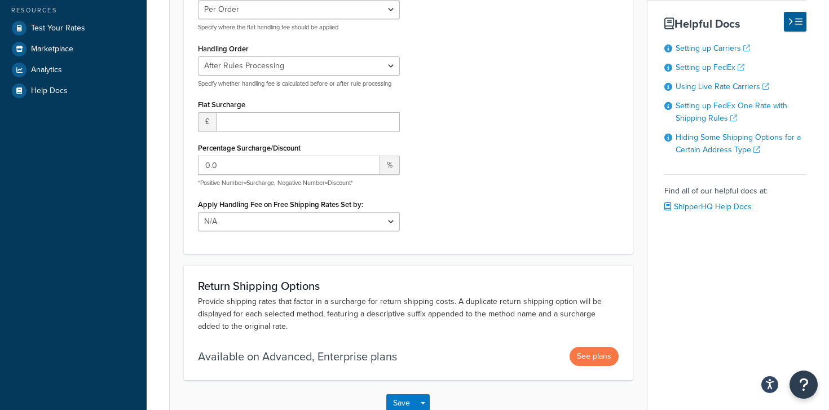
click at [409, 117] on div "Apply Handling Fees Per Order Per Item Per Package Specify where the flat handl…" at bounding box center [407, 111] width 437 height 255
click at [310, 116] on input "number" at bounding box center [308, 121] width 184 height 19
click at [306, 142] on div "Percentage Surcharge/Discount 0.0 % *Positive Number=Surcharge, Negative Number…" at bounding box center [299, 163] width 202 height 47
click at [295, 162] on input "0.0" at bounding box center [289, 165] width 182 height 19
click at [289, 219] on select "N/A Fixed/Free Shipping Methods Free Promotion Rules All Free Shipping" at bounding box center [299, 221] width 202 height 19
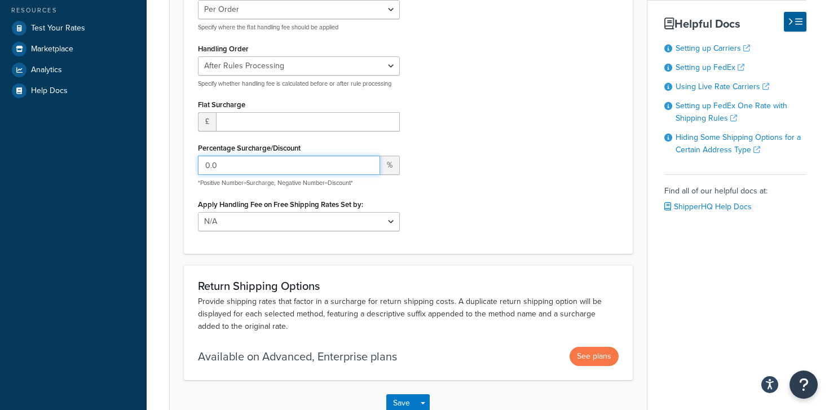
click at [293, 162] on input "0.0" at bounding box center [289, 165] width 182 height 19
type input "0"
click at [450, 180] on div "Apply Handling Fees Per Order Per Item Per Package Specify where the flat handl…" at bounding box center [407, 111] width 437 height 255
drag, startPoint x: 236, startPoint y: 165, endPoint x: 129, endPoint y: 165, distance: 107.7
click at [131, 165] on div "Dashboard Basic Setup Websites 1 Origins 1 Manage Shipping Carriers 4 Shipping …" at bounding box center [414, 117] width 829 height 732
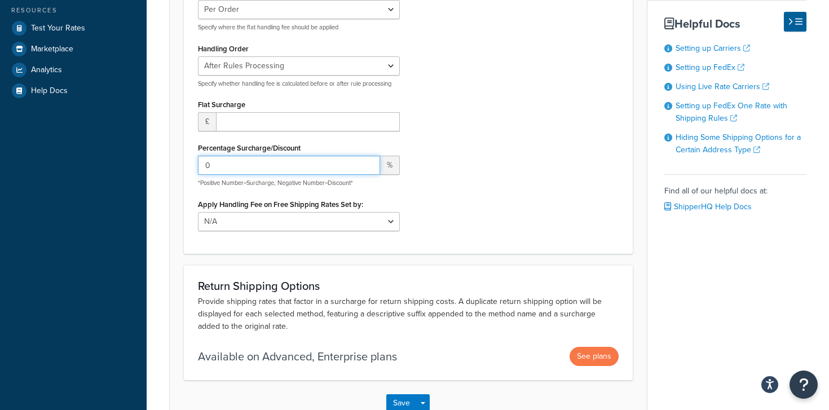
type input "0"
click at [465, 115] on div "Apply Handling Fees Per Order Per Item Per Package Specify where the flat handl…" at bounding box center [407, 111] width 437 height 255
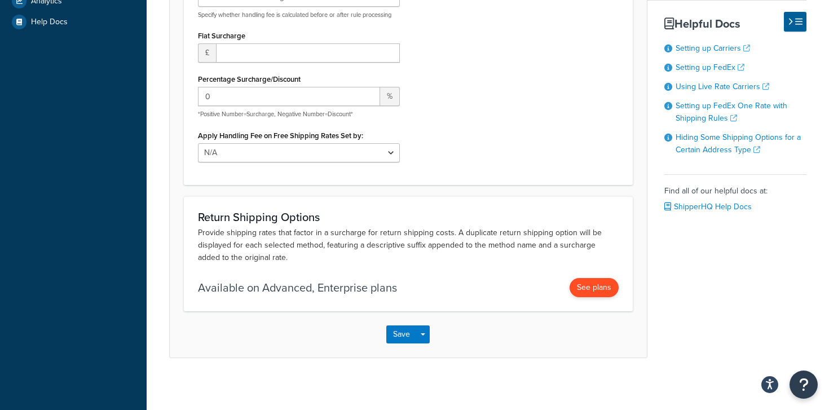
scroll to position [322, 0]
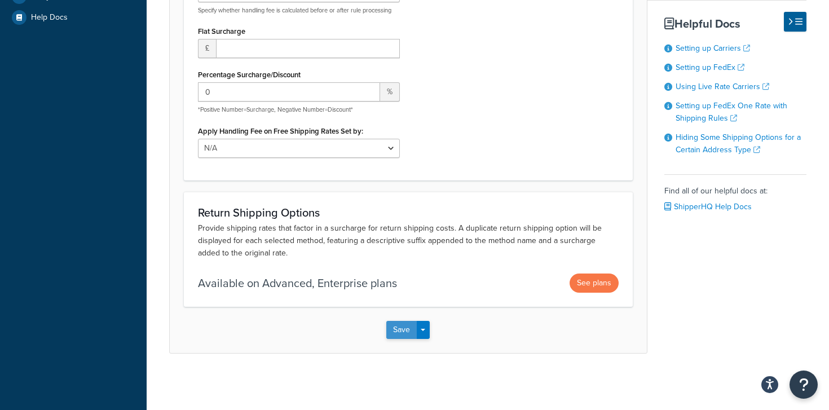
click at [397, 328] on button "Save" at bounding box center [401, 330] width 30 height 18
click at [397, 328] on div "Saving..." at bounding box center [408, 330] width 477 height 46
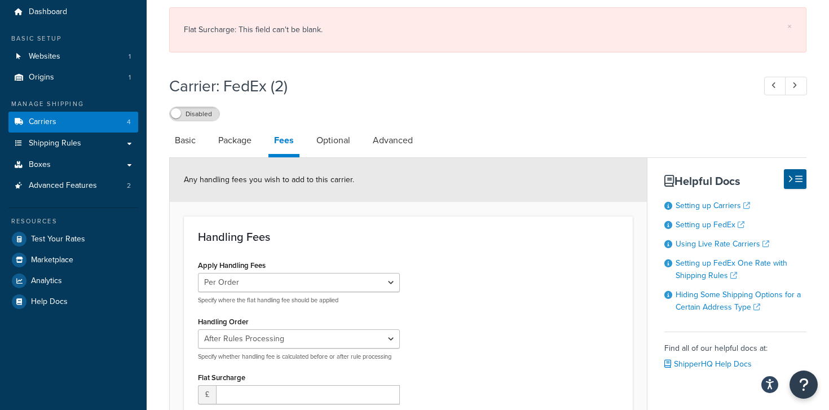
scroll to position [21, 0]
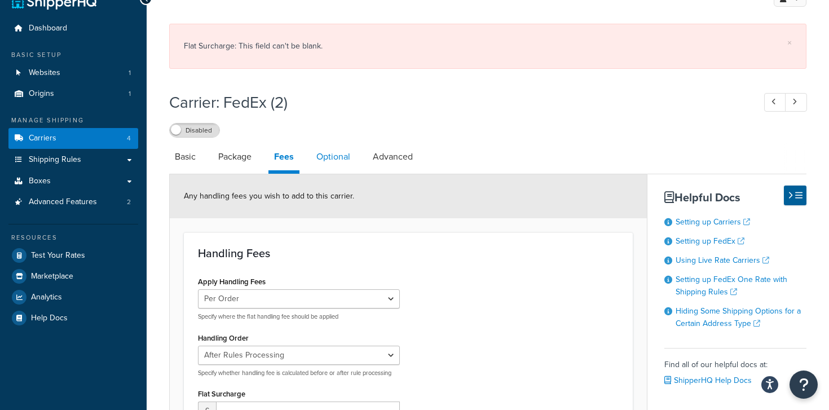
click at [325, 156] on link "Optional" at bounding box center [333, 156] width 45 height 27
select select "business"
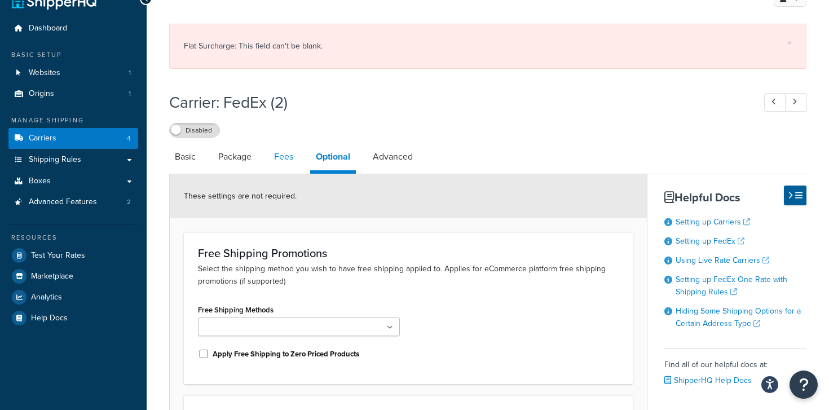
click at [290, 158] on link "Fees" at bounding box center [283, 156] width 30 height 27
select select "AFTER"
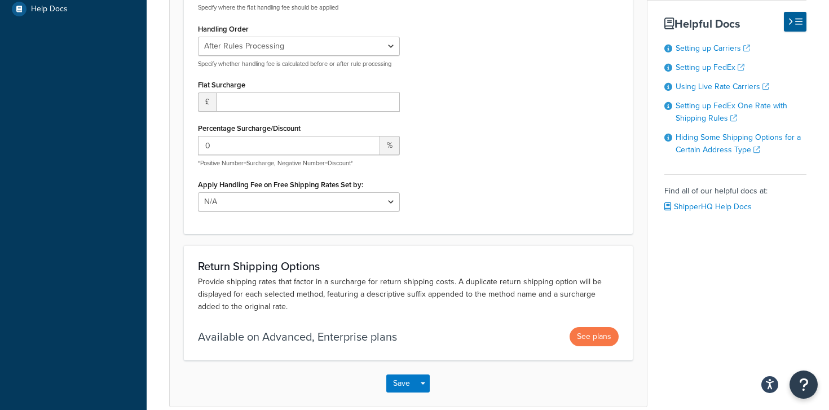
scroll to position [329, 0]
click at [279, 94] on input "number" at bounding box center [308, 103] width 184 height 19
type input "0"
click at [572, 175] on div "Apply Handling Fees Per Order Per Item Per Package Specify where the flat handl…" at bounding box center [407, 93] width 437 height 255
click at [410, 375] on div "Save Save Dropdown Save and Edit" at bounding box center [408, 384] width 477 height 46
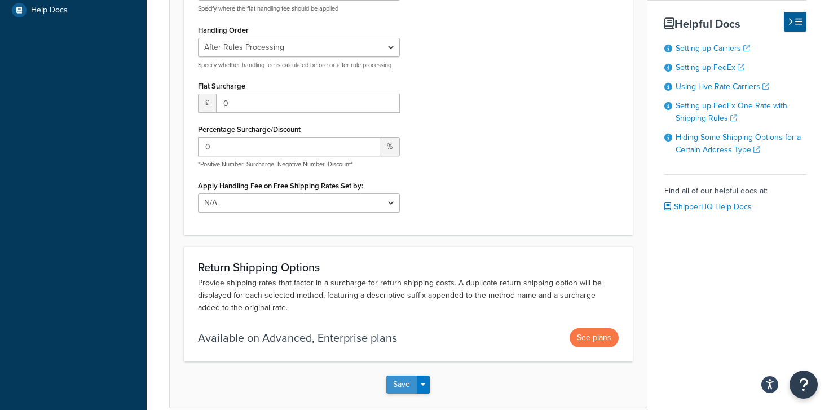
click at [406, 387] on button "Save" at bounding box center [401, 384] width 30 height 18
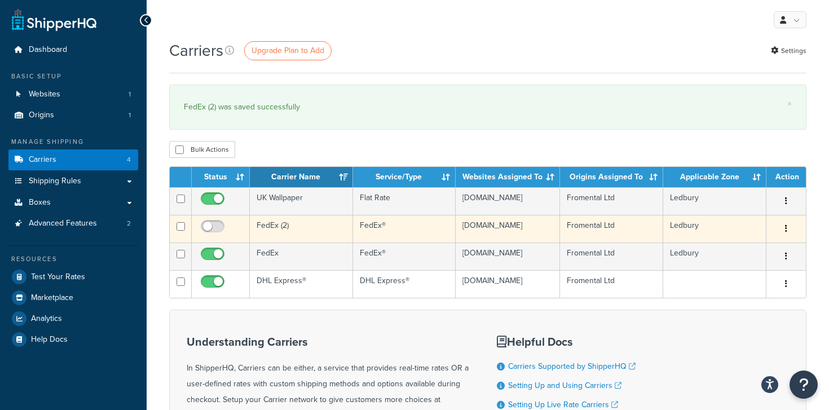
click at [280, 233] on td "FedEx (2)" at bounding box center [301, 229] width 103 height 28
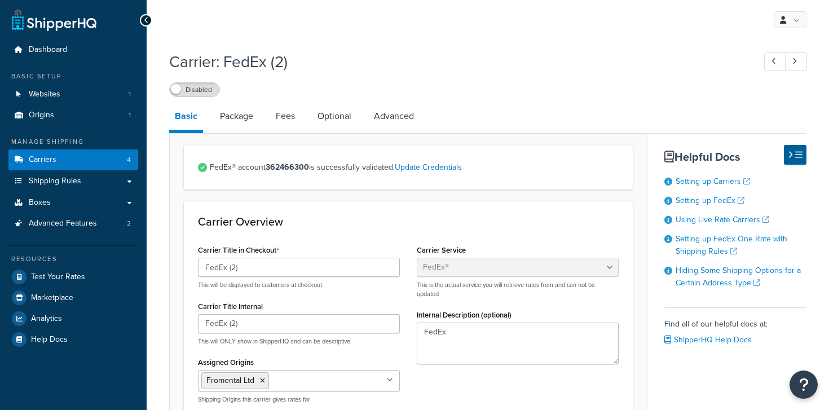
select select "fedEx"
select select "kg"
select select "CM"
select select "REGULAR_PICKUP"
select select "FEDEX_ENVELOPE"
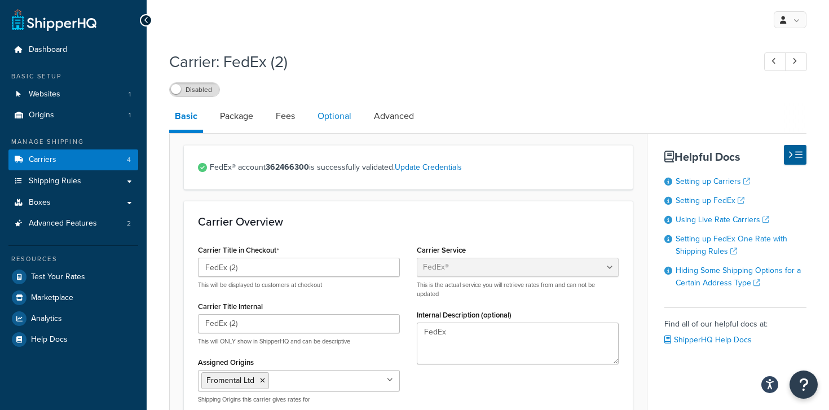
click at [338, 112] on link "Optional" at bounding box center [334, 116] width 45 height 27
select select "business"
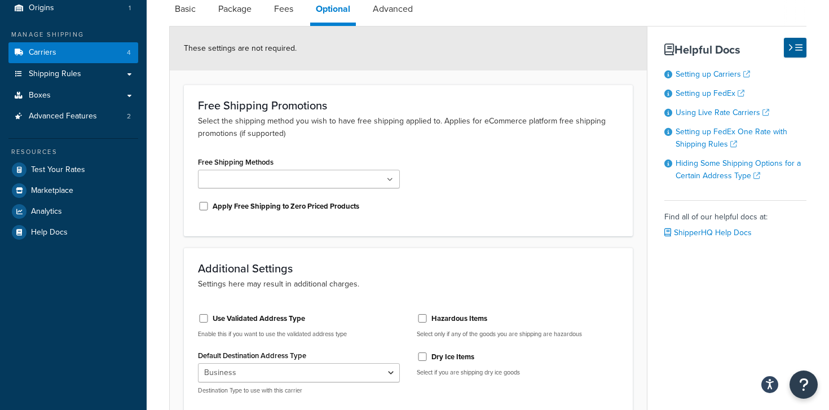
scroll to position [108, 0]
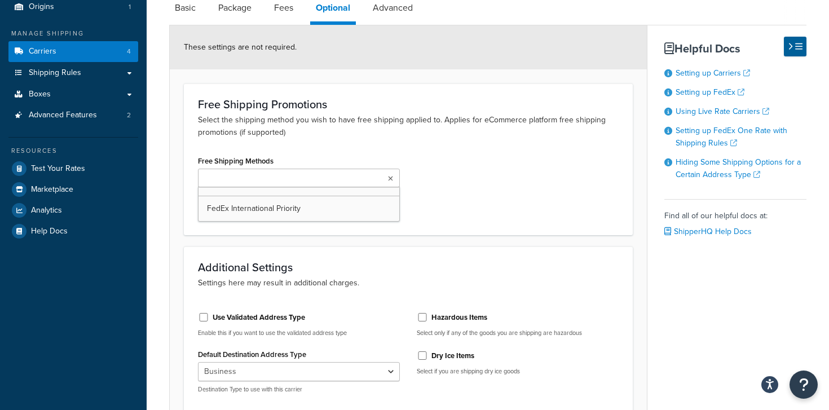
click at [339, 181] on ul at bounding box center [299, 178] width 202 height 19
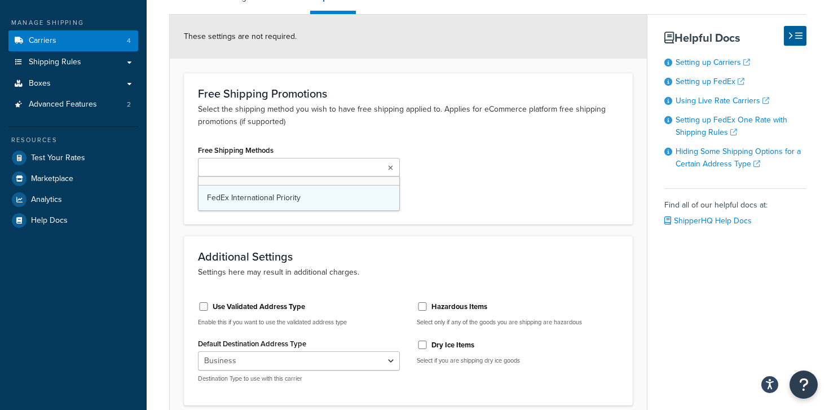
scroll to position [121, 0]
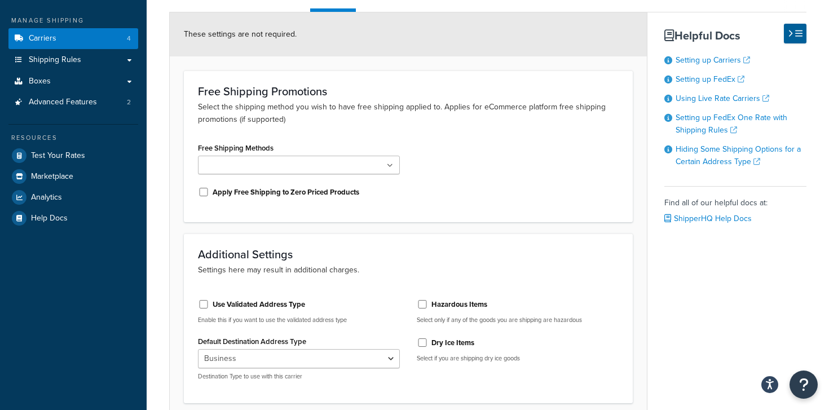
click at [421, 207] on div "Free Shipping Methods FedEx International Priority Apply Free Shipping to Zero …" at bounding box center [407, 174] width 437 height 68
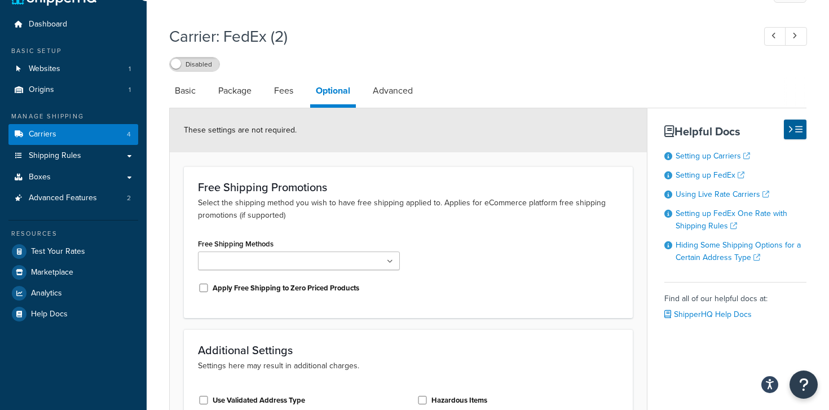
scroll to position [1, 0]
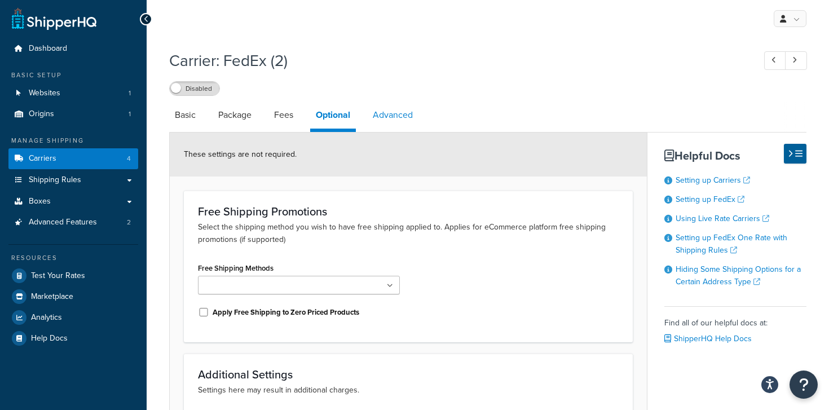
click at [400, 114] on link "Advanced" at bounding box center [392, 114] width 51 height 27
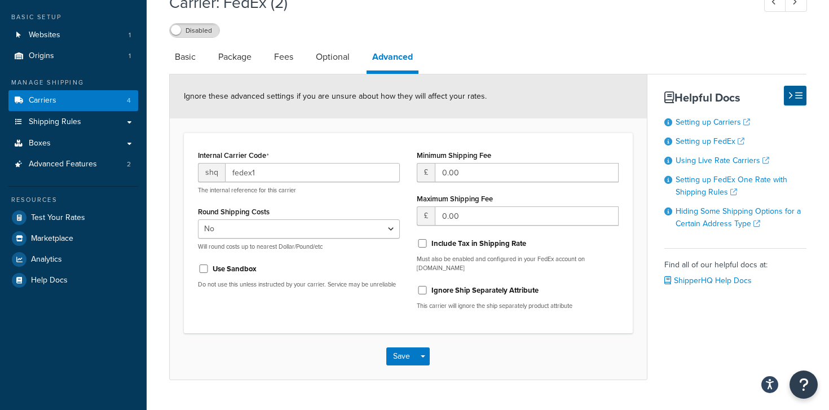
scroll to position [68, 0]
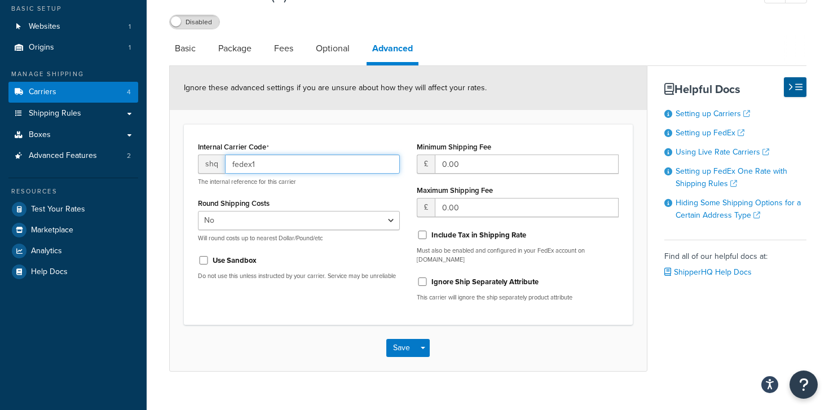
click at [324, 169] on input "fedex1" at bounding box center [312, 163] width 175 height 19
click at [327, 289] on div "Internal Carrier Code shq fedex1 The internal reference for this carrier Round …" at bounding box center [298, 214] width 219 height 150
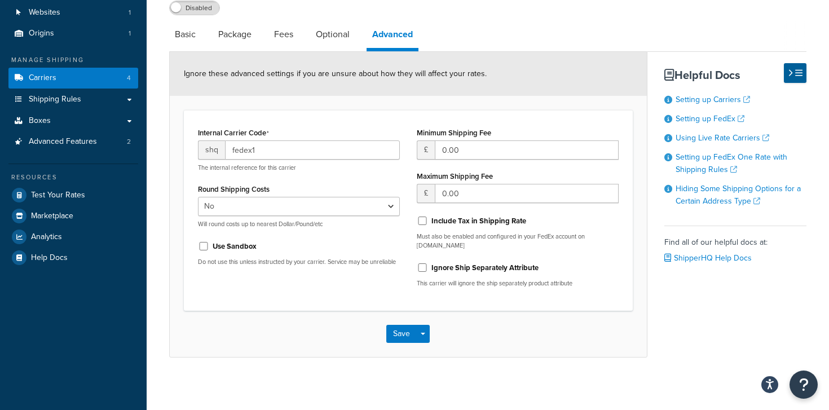
scroll to position [86, 0]
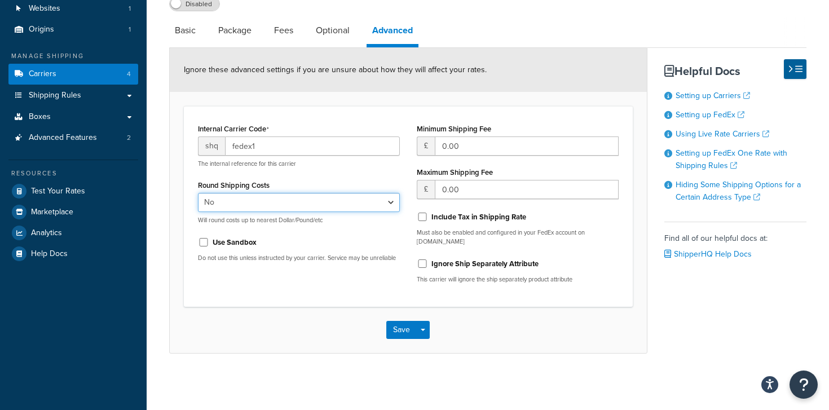
click at [370, 206] on select "Yes No" at bounding box center [299, 202] width 202 height 19
select select "true"
click at [356, 262] on p "Do not use this unless instructed by your carrier. Service may be unreliable" at bounding box center [299, 258] width 202 height 8
click at [427, 217] on input "Include Tax in Shipping Rate" at bounding box center [422, 217] width 11 height 8
checkbox input "true"
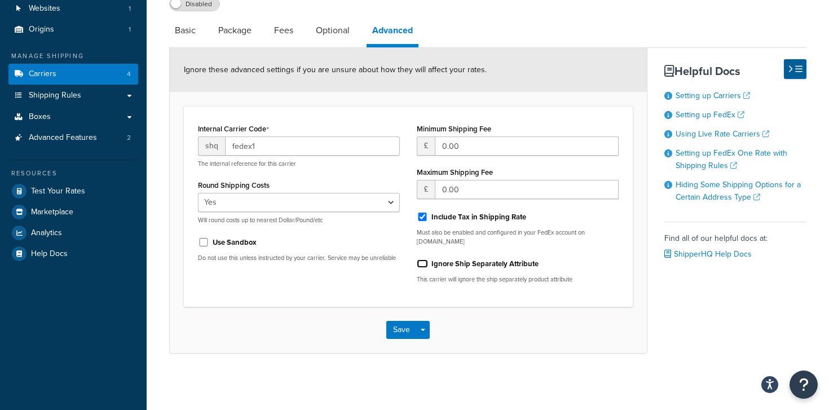
click at [419, 266] on input "Ignore Ship Separately Attribute" at bounding box center [422, 263] width 11 height 8
checkbox input "true"
click at [391, 344] on div "Save Save Dropdown Save and Edit" at bounding box center [408, 330] width 477 height 46
click at [399, 334] on button "Save" at bounding box center [401, 330] width 30 height 18
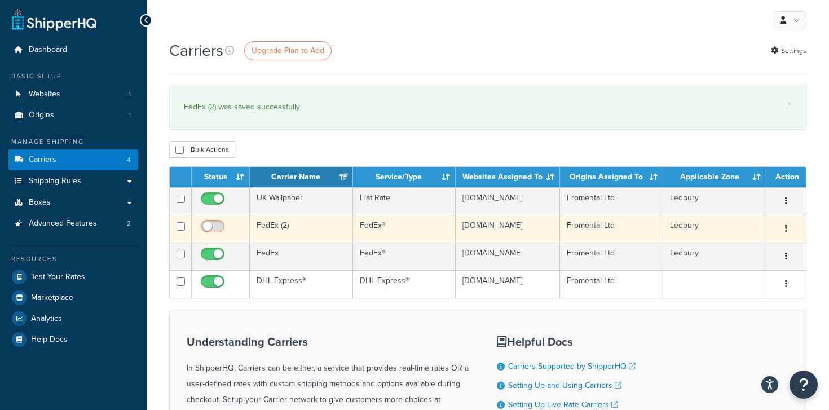
click at [220, 229] on input "checkbox" at bounding box center [213, 229] width 31 height 14
checkbox input "true"
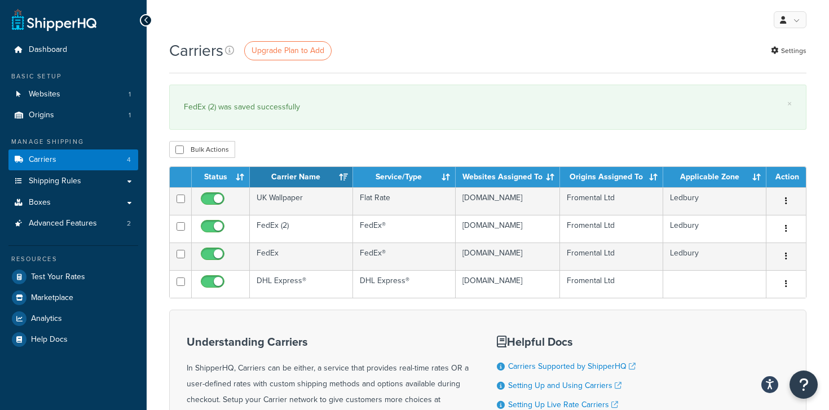
click at [342, 99] on div "FedEx (2) was saved successfully" at bounding box center [488, 107] width 608 height 16
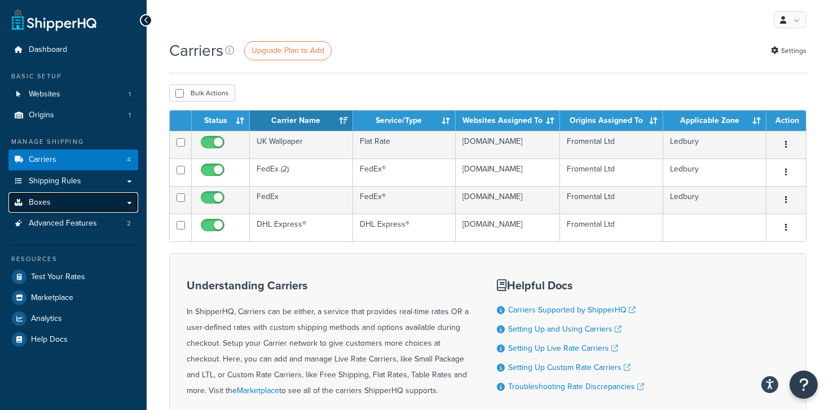
click at [60, 201] on link "Boxes" at bounding box center [73, 202] width 130 height 21
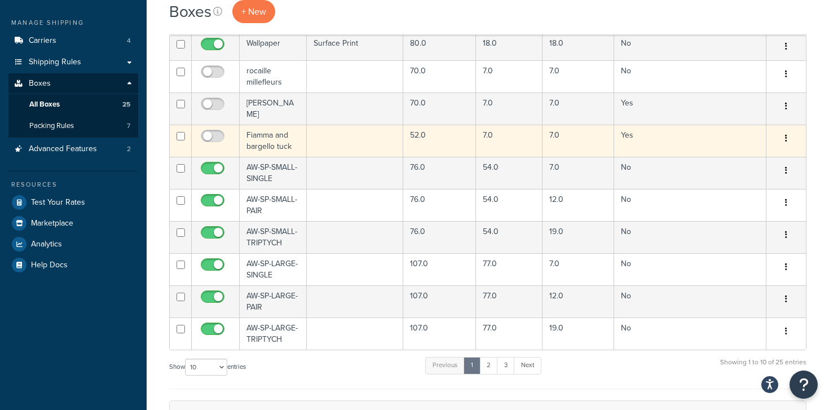
scroll to position [345, 0]
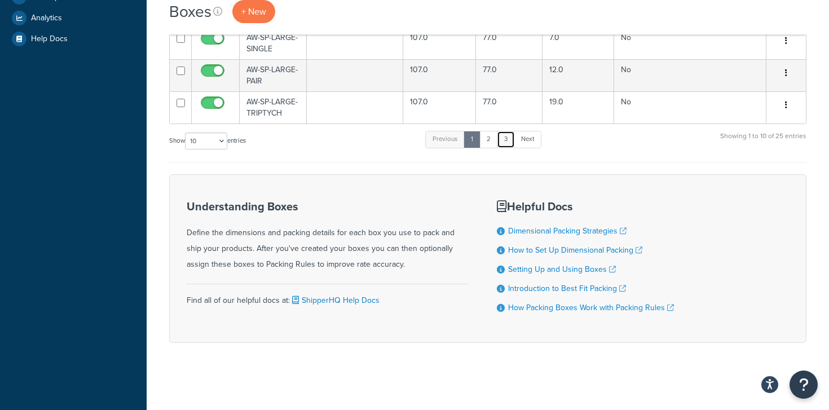
click at [507, 142] on link "3" at bounding box center [506, 139] width 18 height 17
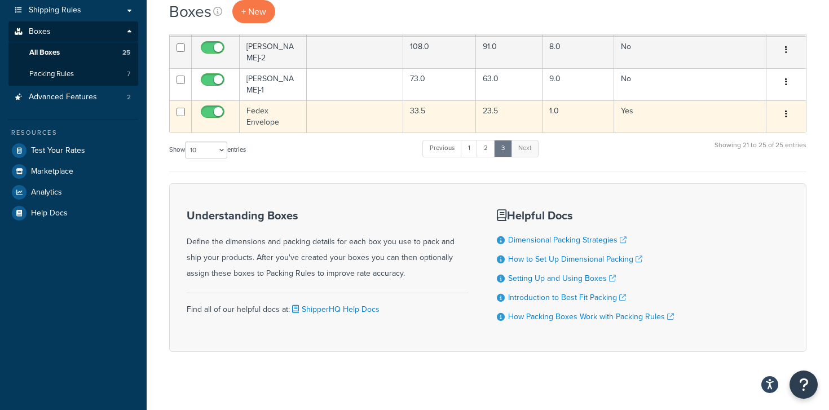
click at [264, 101] on td "Fedex Envelope" at bounding box center [273, 116] width 67 height 32
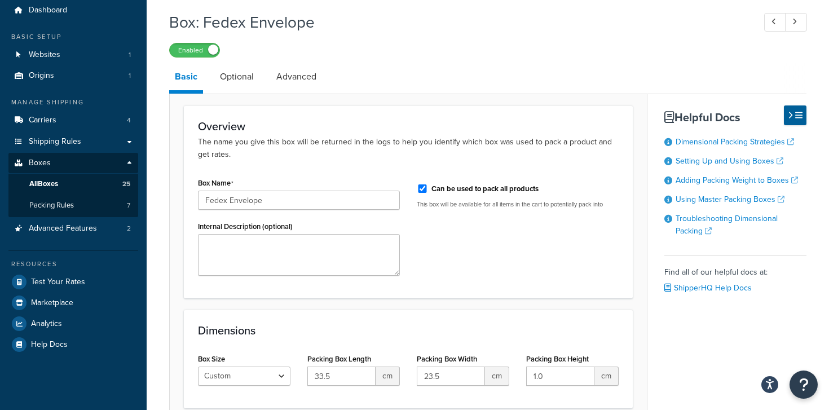
scroll to position [21, 0]
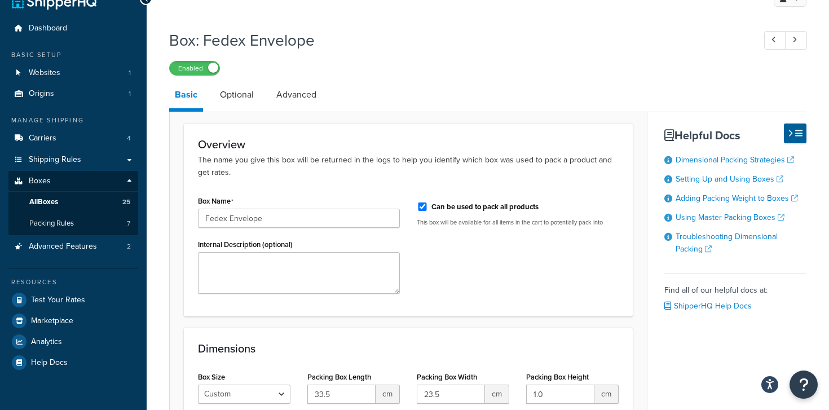
click at [212, 103] on li "Basic" at bounding box center [191, 96] width 45 height 30
click at [232, 103] on link "Optional" at bounding box center [236, 94] width 45 height 27
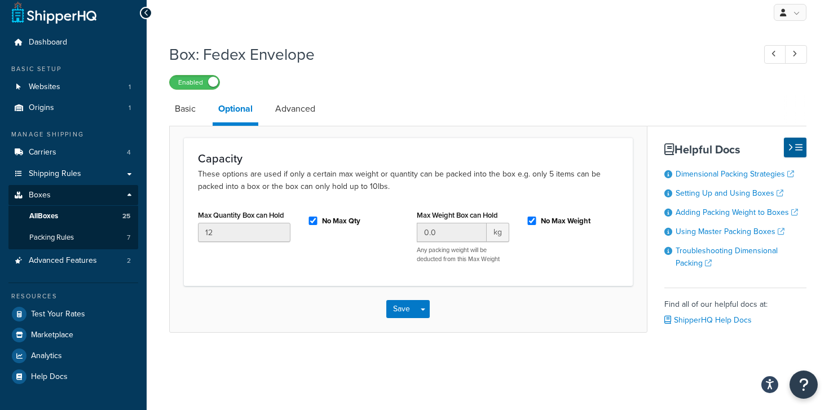
scroll to position [10, 0]
click at [312, 109] on link "Advanced" at bounding box center [294, 108] width 51 height 27
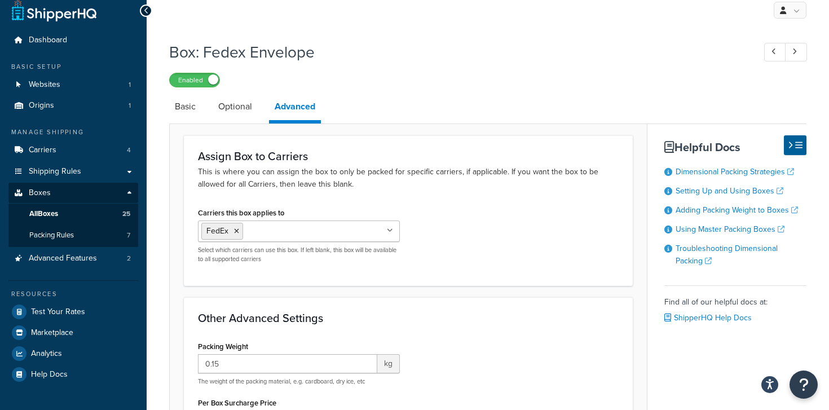
click at [273, 246] on p "Select which carriers can use this box. If left blank, this box will be availab…" at bounding box center [299, 254] width 202 height 17
click at [274, 237] on input "Carriers this box applies to" at bounding box center [296, 230] width 100 height 12
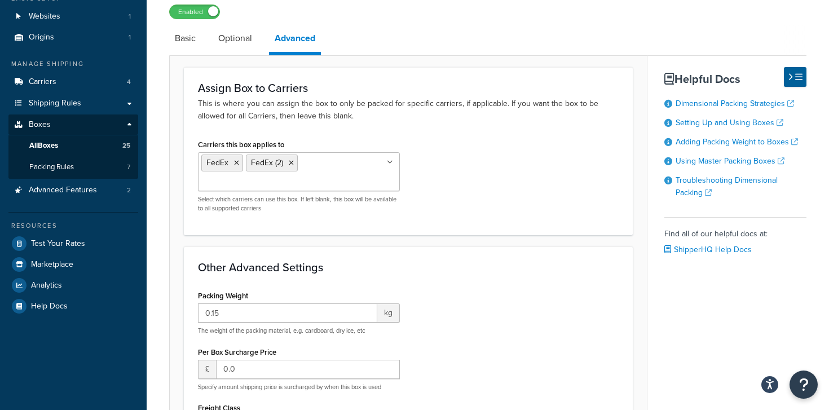
click at [404, 260] on div "Other Advanced Settings Packing Weight 0.15 kg The weight of the packing materi…" at bounding box center [408, 398] width 449 height 304
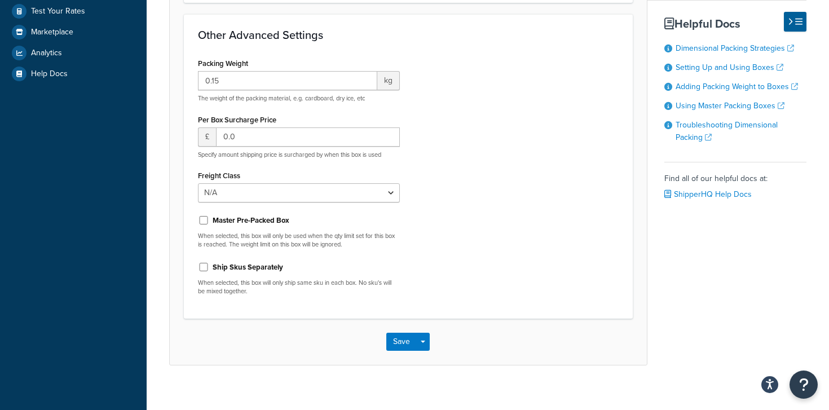
scroll to position [322, 0]
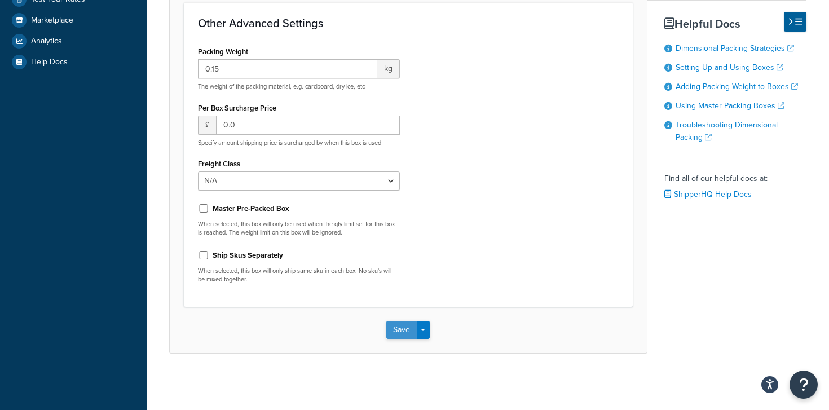
click at [403, 334] on button "Save" at bounding box center [401, 330] width 30 height 18
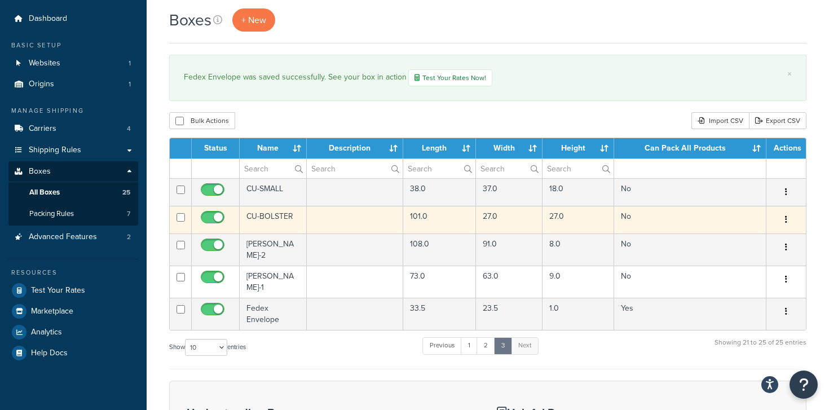
scroll to position [39, 0]
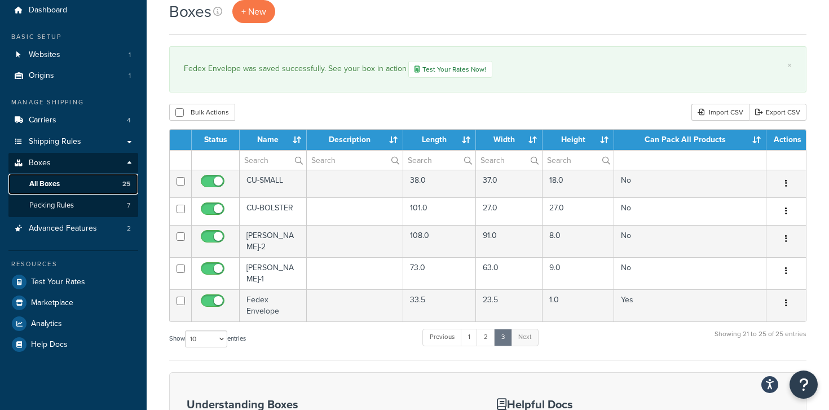
click at [78, 179] on link "All Boxes 25" at bounding box center [73, 184] width 130 height 21
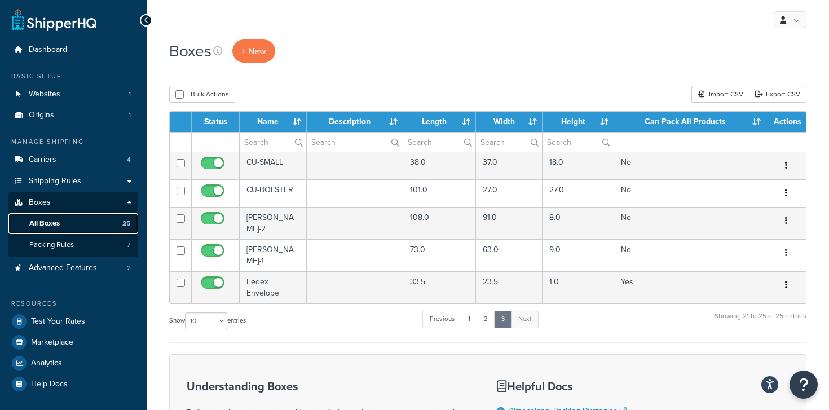
click at [88, 219] on link "All Boxes 25" at bounding box center [73, 223] width 130 height 21
click at [486, 311] on link "2" at bounding box center [485, 319] width 19 height 17
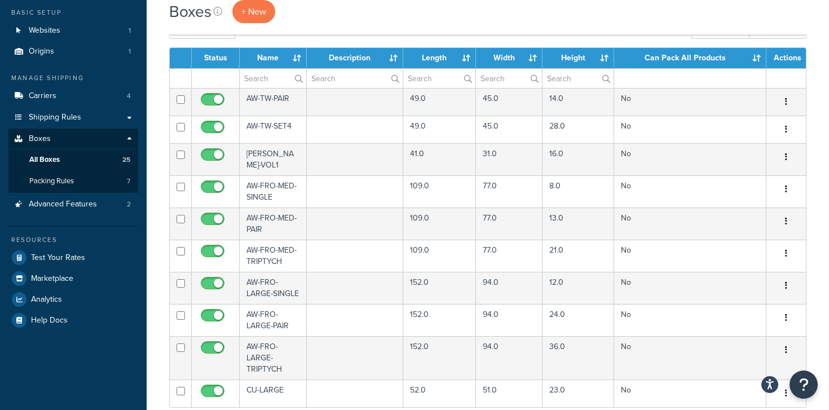
scroll to position [60, 0]
